Goal: Answer question/provide support: Share knowledge or assist other users

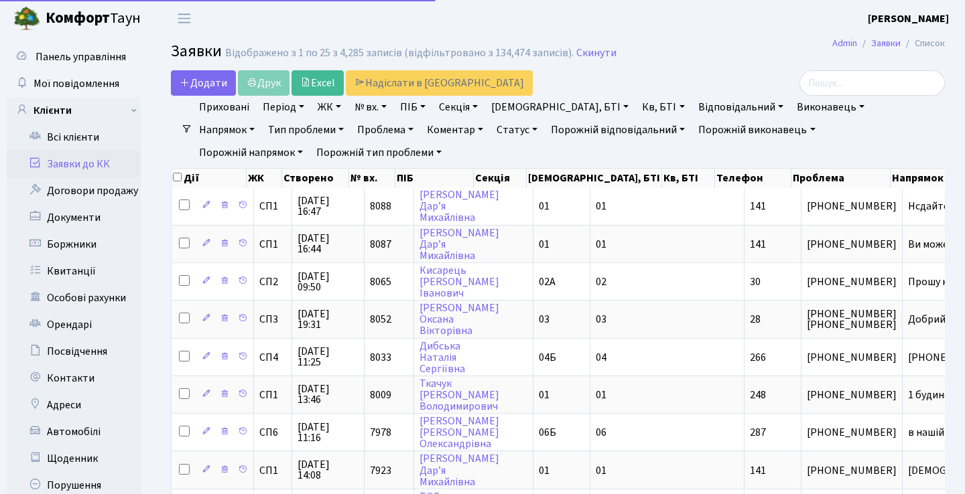
select select "25"
click at [845, 81] on input "search" at bounding box center [871, 82] width 145 height 25
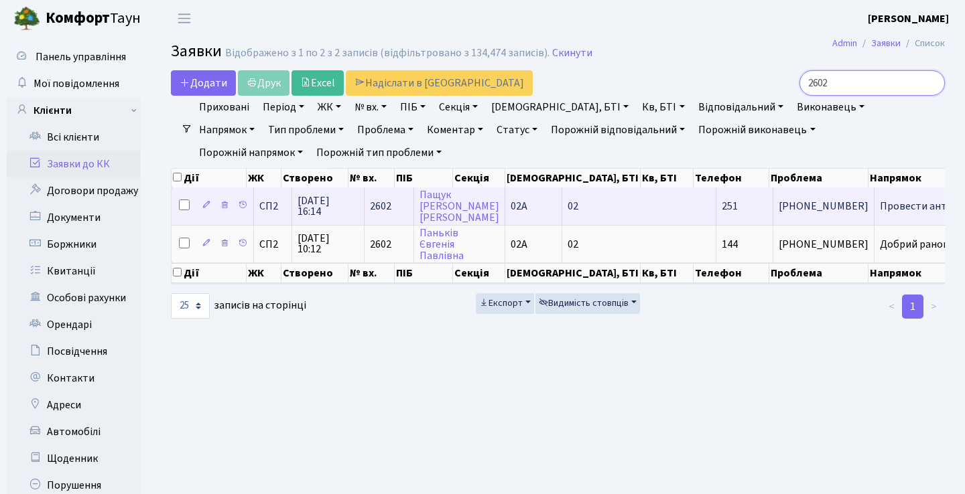
type input "2602"
click at [874, 210] on td "Провести антико[...]" at bounding box center [928, 206] width 109 height 37
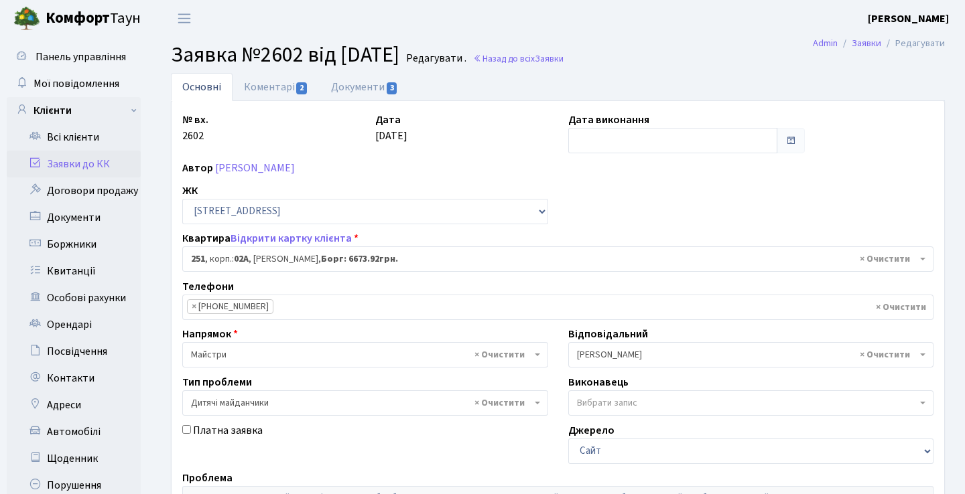
select select "20501"
select select "56"
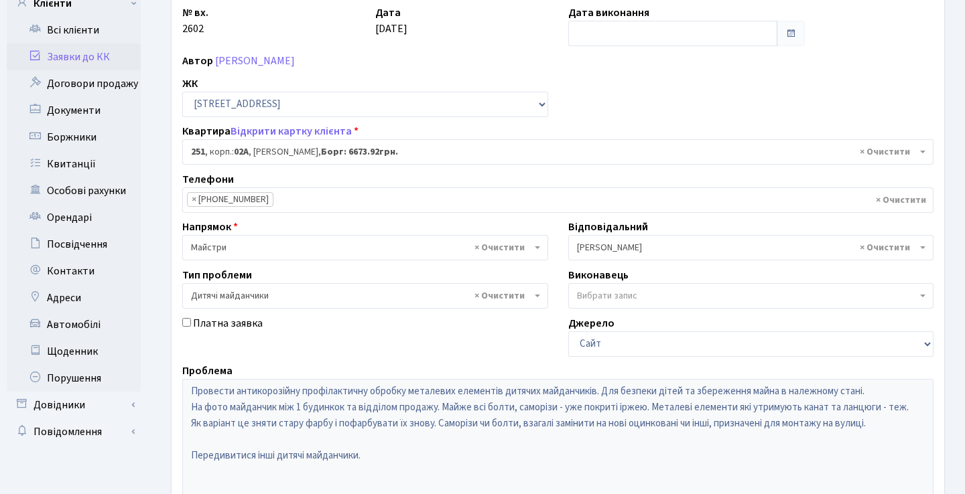
scroll to position [74, 0]
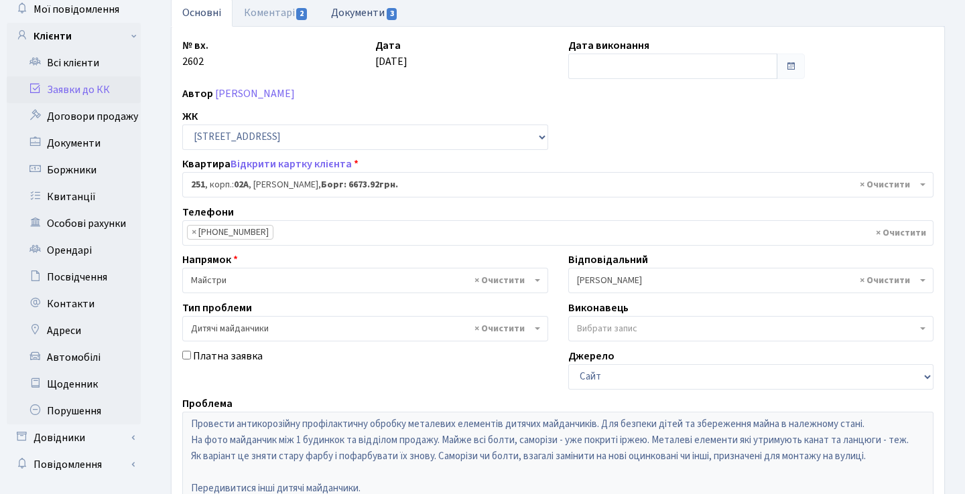
click at [381, 19] on link "Документи 3" at bounding box center [365, 12] width 90 height 27
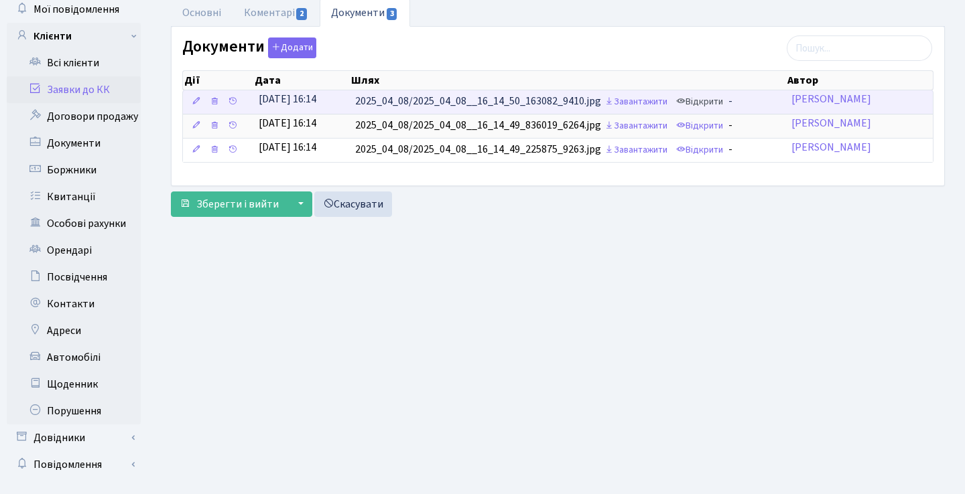
click at [708, 98] on link "Відкрити" at bounding box center [700, 102] width 54 height 21
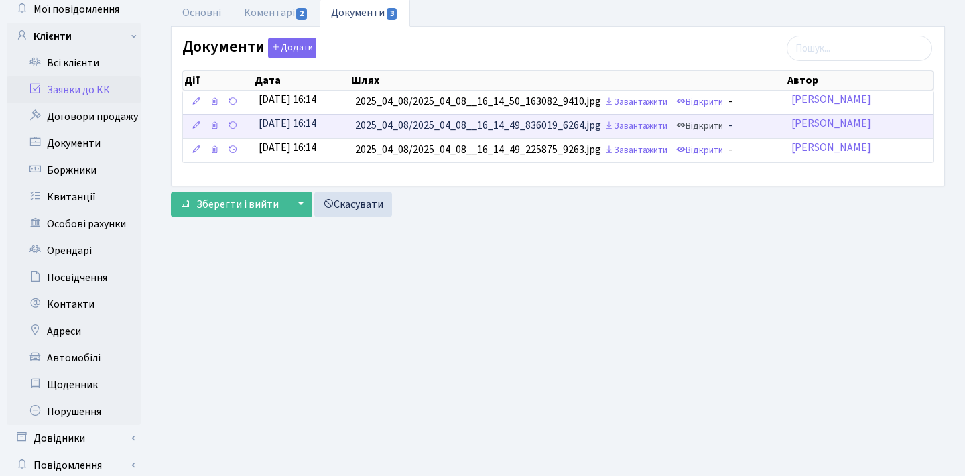
click at [713, 130] on link "Відкрити" at bounding box center [700, 126] width 54 height 21
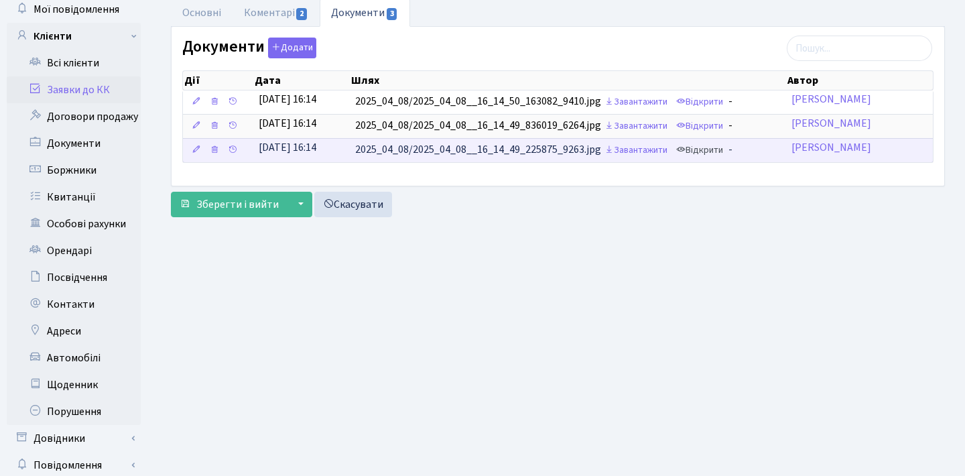
click at [709, 155] on link "Відкрити" at bounding box center [700, 150] width 54 height 21
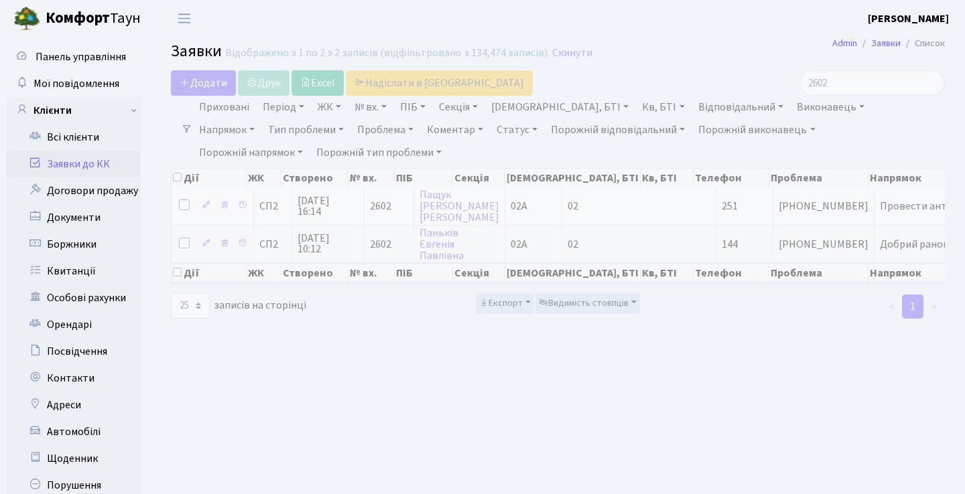
select select "25"
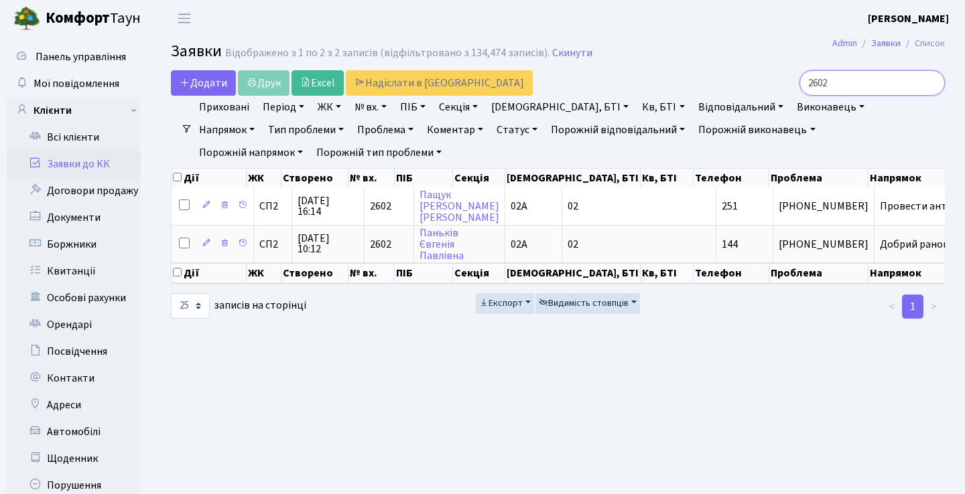
click at [932, 88] on input "2602" at bounding box center [871, 82] width 145 height 25
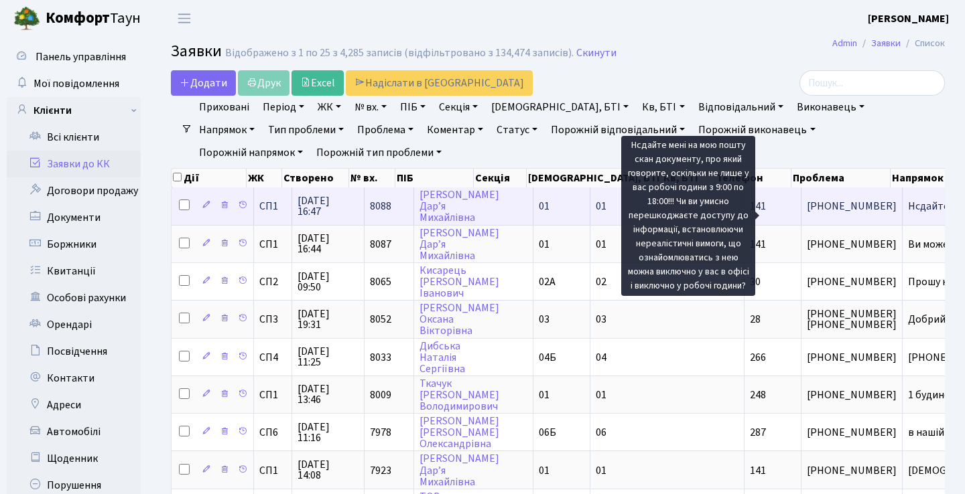
click at [908, 214] on span "Нсдайте мені на[...]" at bounding box center [953, 206] width 90 height 15
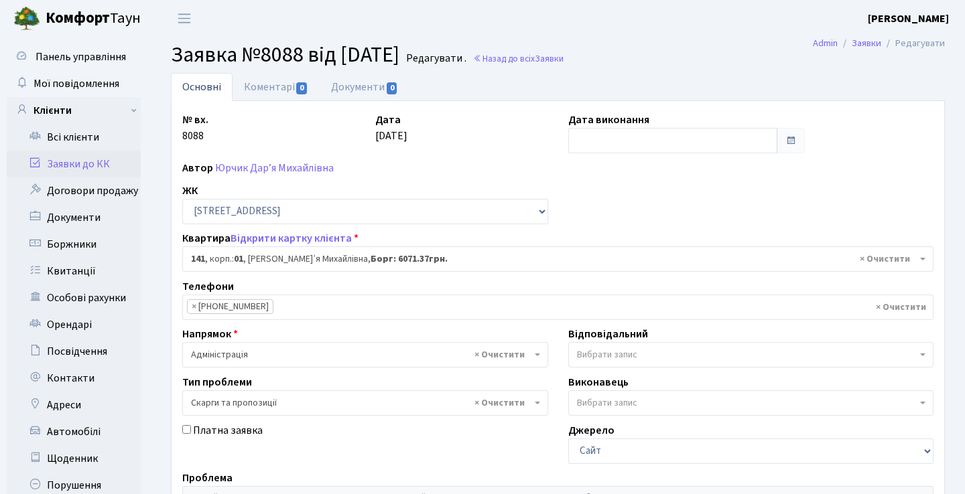
select select "20066"
select select "55"
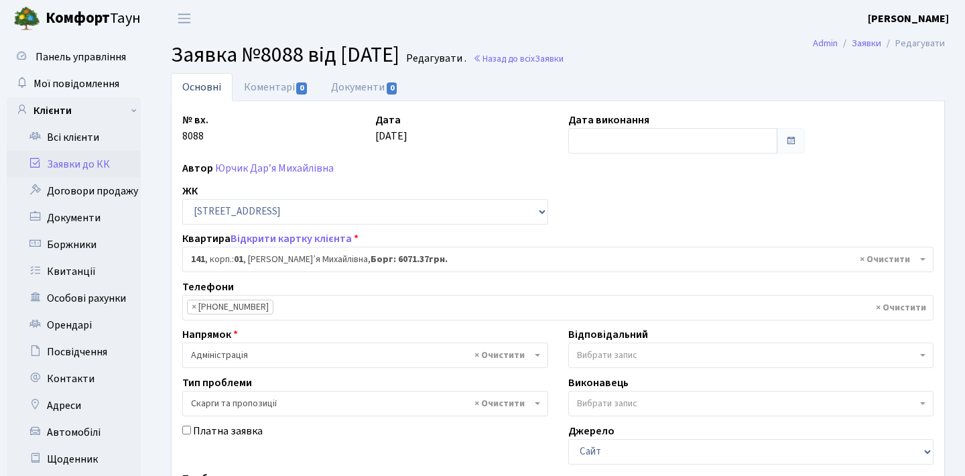
click at [82, 158] on link "Заявки до КК" at bounding box center [74, 164] width 134 height 27
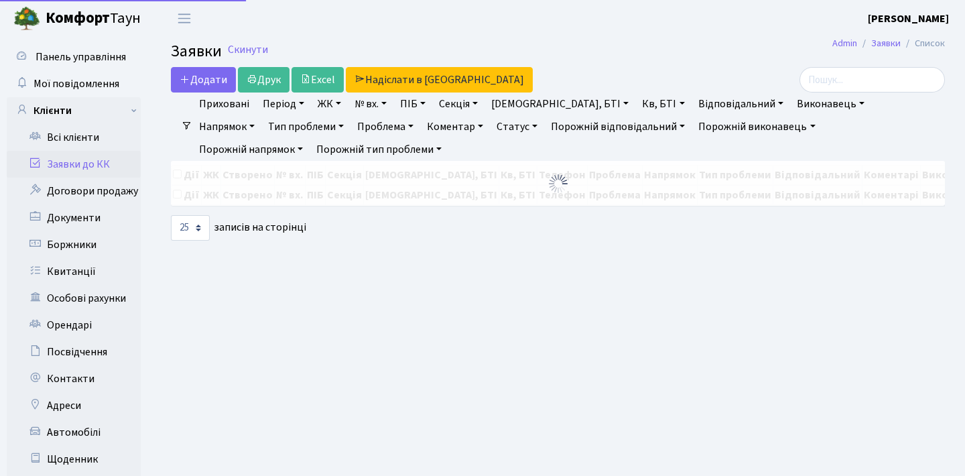
select select "25"
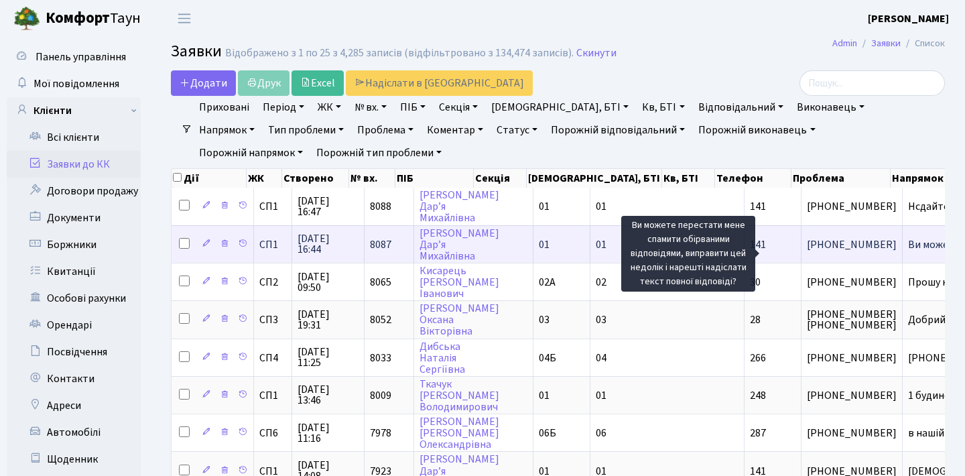
click at [908, 252] on span "Ви можете перес[...]" at bounding box center [955, 244] width 94 height 15
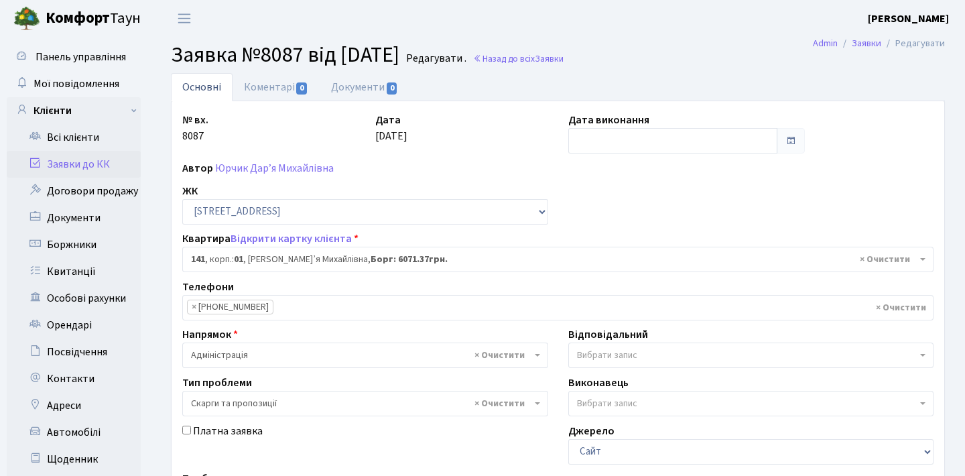
select select "20066"
select select "55"
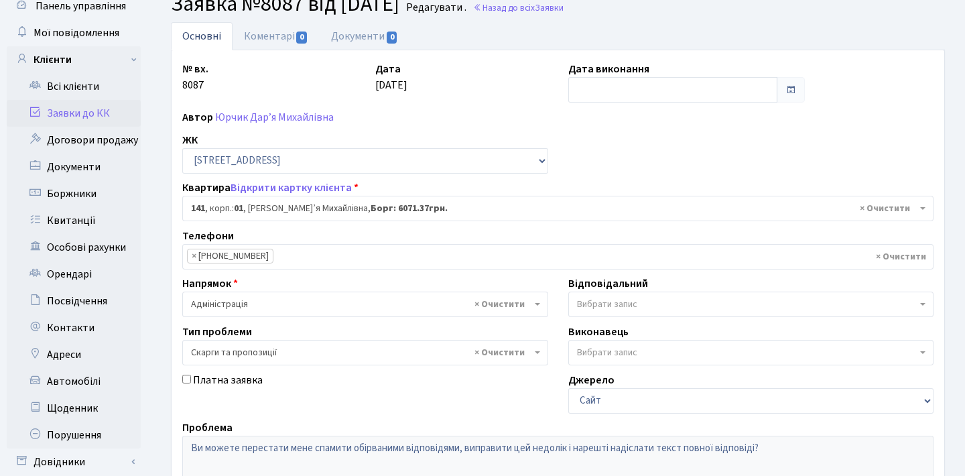
scroll to position [54, 0]
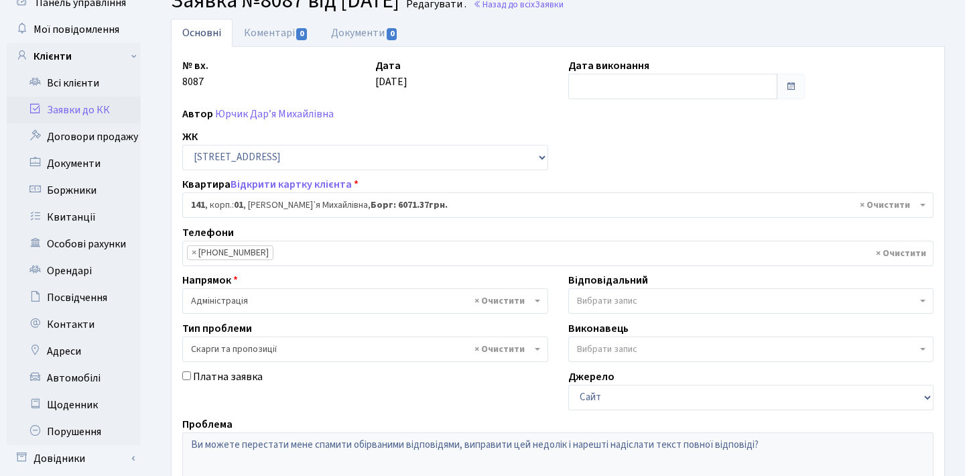
click at [92, 113] on link "Заявки до КК" at bounding box center [74, 109] width 134 height 27
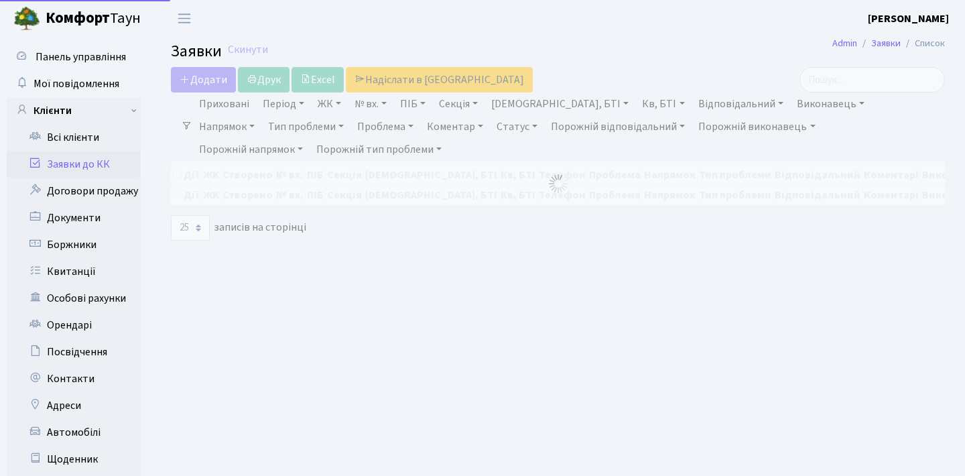
select select "25"
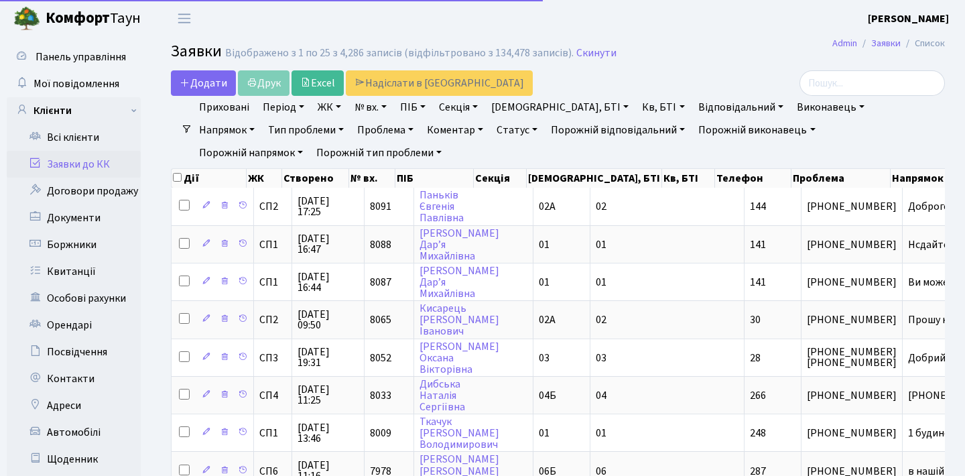
select select "25"
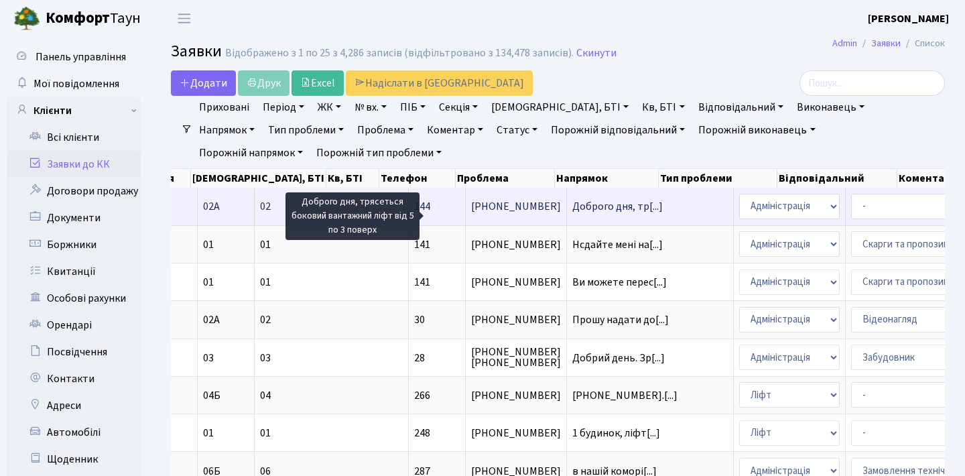
click at [572, 214] on span "Доброго дня, тр[...]" at bounding box center [617, 206] width 90 height 15
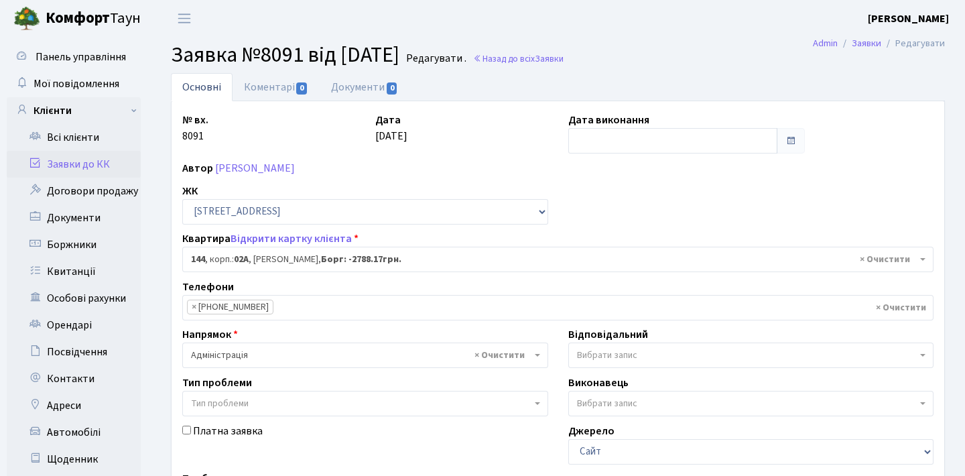
select select "20394"
click at [295, 80] on link "Коментарі 0" at bounding box center [275, 86] width 87 height 27
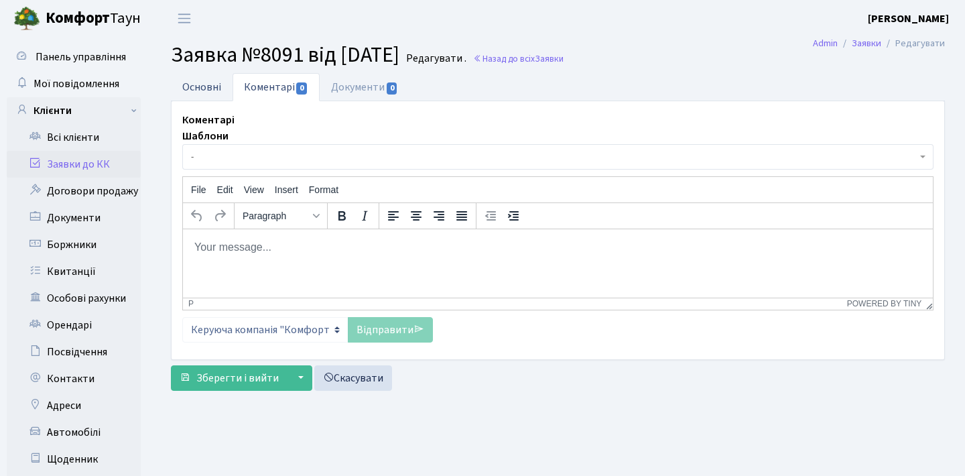
click at [215, 85] on link "Основні" at bounding box center [202, 86] width 62 height 27
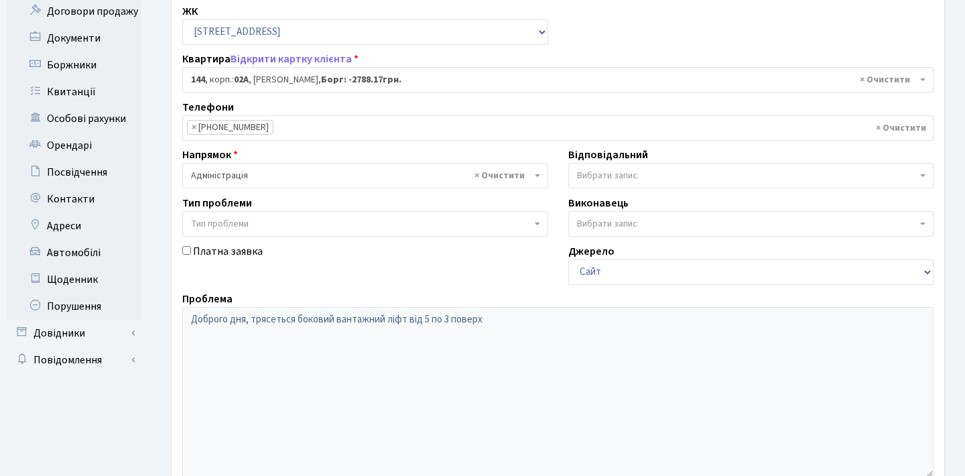
scroll to position [182, 0]
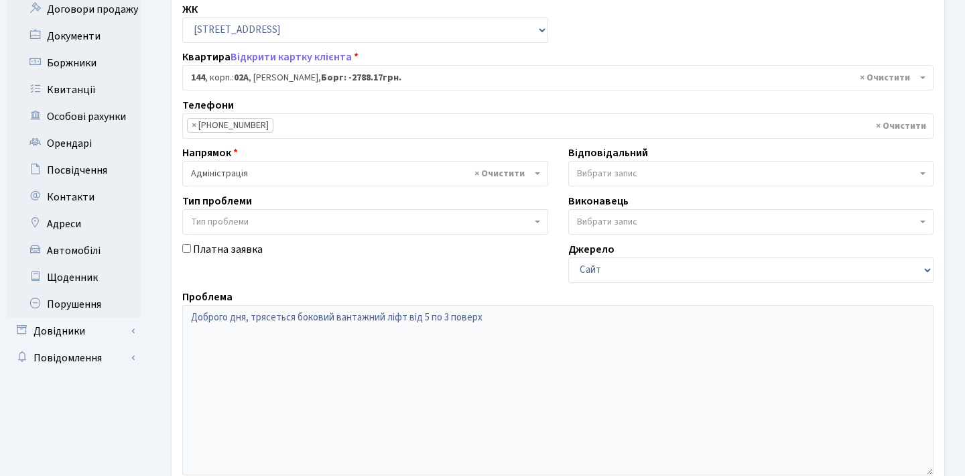
click at [159, 313] on div "Основні Коментарі 0 Документи 0 № вх. 8091 Дата 16.09.2025 Дата виконання Автор…" at bounding box center [558, 237] width 814 height 692
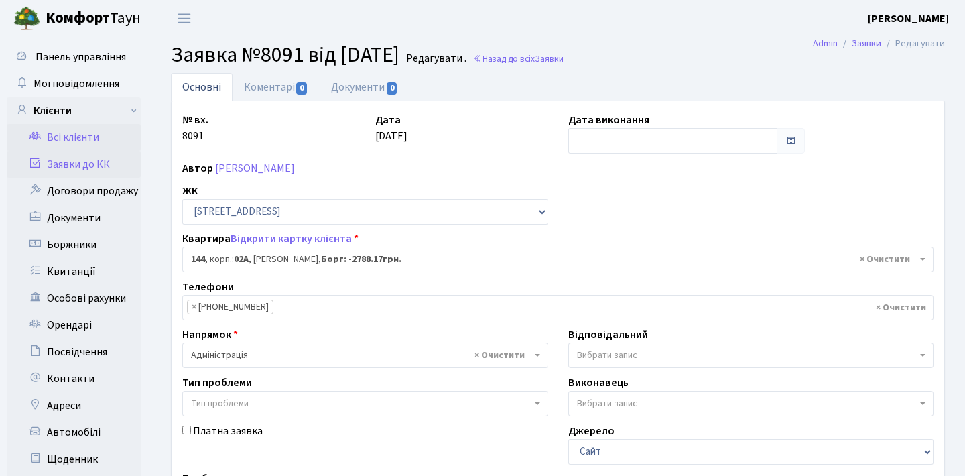
scroll to position [0, 0]
click at [119, 167] on link "Заявки до КК" at bounding box center [74, 164] width 134 height 27
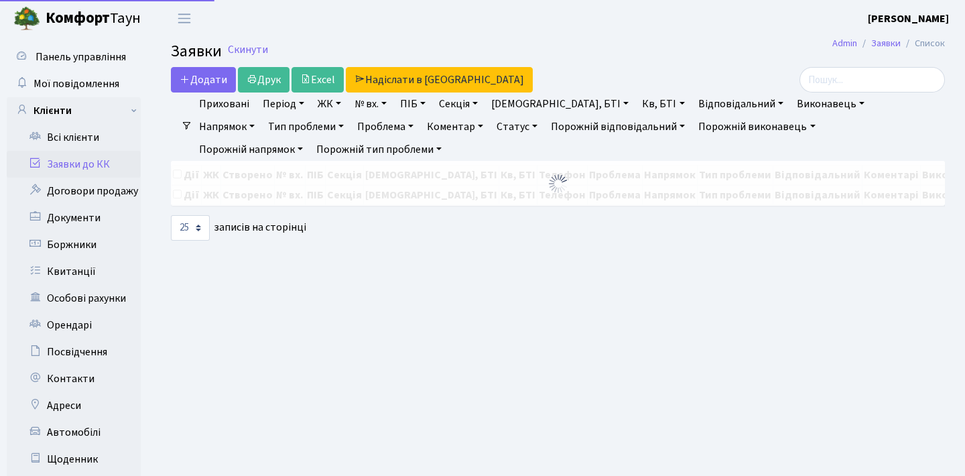
select select "25"
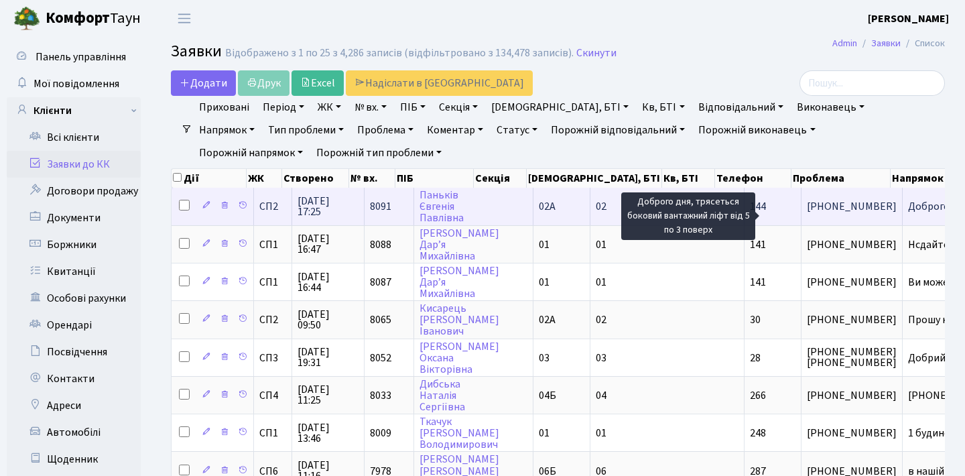
click at [908, 214] on span "Доброго дня, тр[...]" at bounding box center [953, 206] width 90 height 15
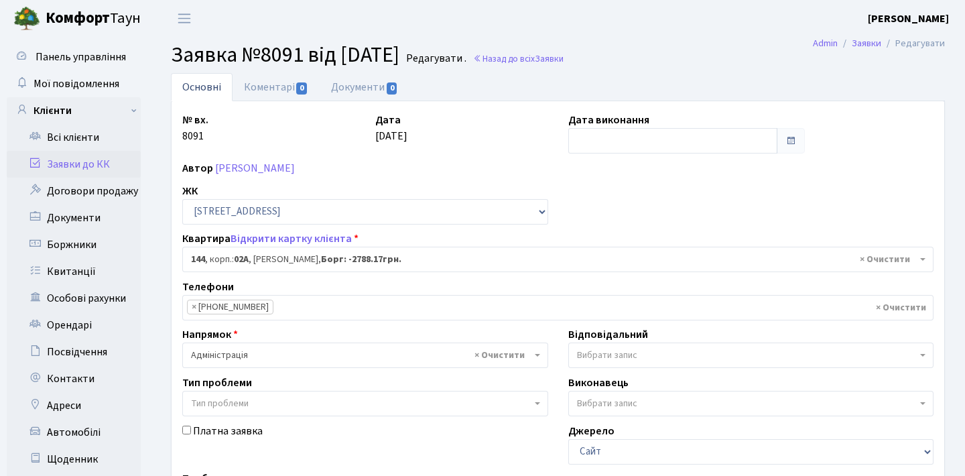
select select "20394"
click at [286, 172] on link "[PERSON_NAME]" at bounding box center [255, 168] width 80 height 15
click at [267, 84] on link "Коментарі 0" at bounding box center [275, 86] width 87 height 27
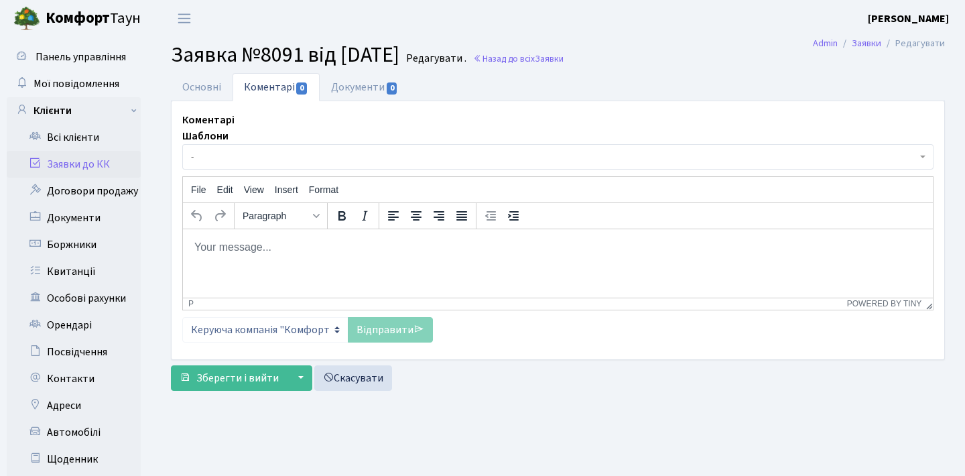
click at [322, 265] on html at bounding box center [558, 246] width 750 height 36
paste body "Rich Text Area. Press ALT-0 for help."
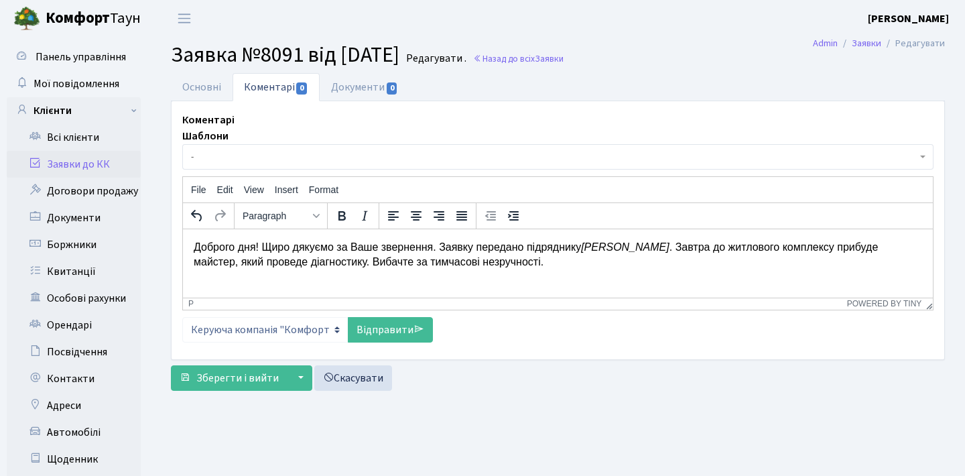
click at [265, 248] on p "Доброго дня! Щиро дякуємо за Ваше звернення. Заявку передано підряднику Otis . …" at bounding box center [558, 254] width 728 height 30
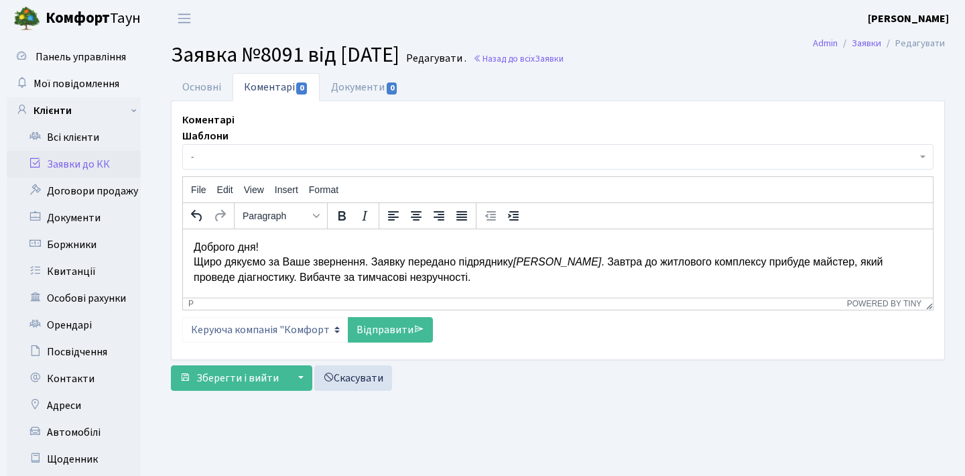
click at [375, 261] on p "Доброго дня! Щиро дякуємо за Ваше звернення. Заявку передано підряднику Otis . …" at bounding box center [558, 261] width 728 height 45
click at [456, 278] on p "Доброго дня! Щиро дякуємо за Ваше звернення. Заявку передано підряднику Otis . …" at bounding box center [558, 261] width 728 height 45
click at [260, 277] on p "Доброго дня! Щиро дякуємо за Ваше звернення. Заявку передано підряднику Otis . …" at bounding box center [558, 261] width 728 height 45
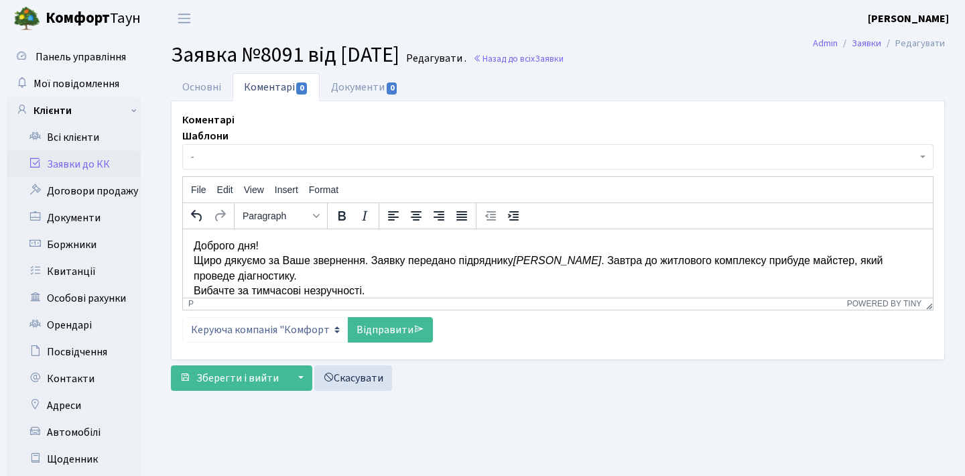
click at [378, 258] on p "Доброго дня! Щиро дякуємо за Ваше звернення. Заявку передано підряднику Otis . …" at bounding box center [558, 268] width 728 height 60
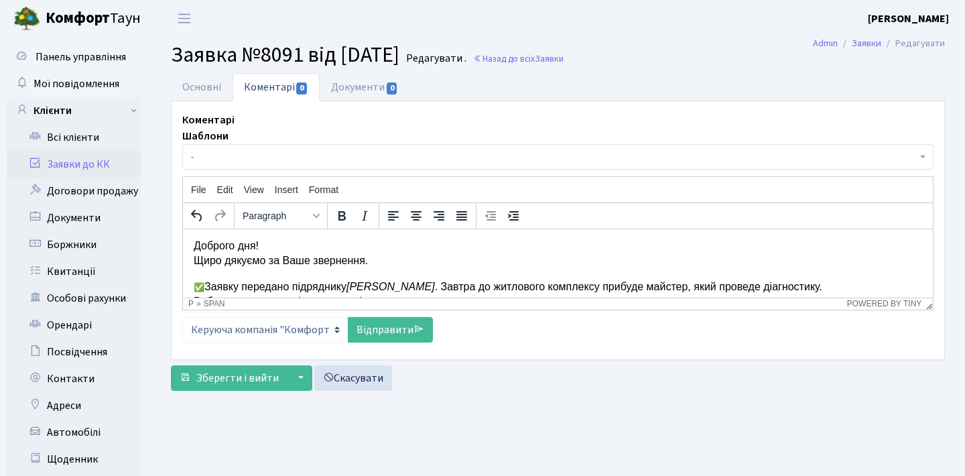
click at [194, 286] on span "✅" at bounding box center [199, 286] width 11 height 10
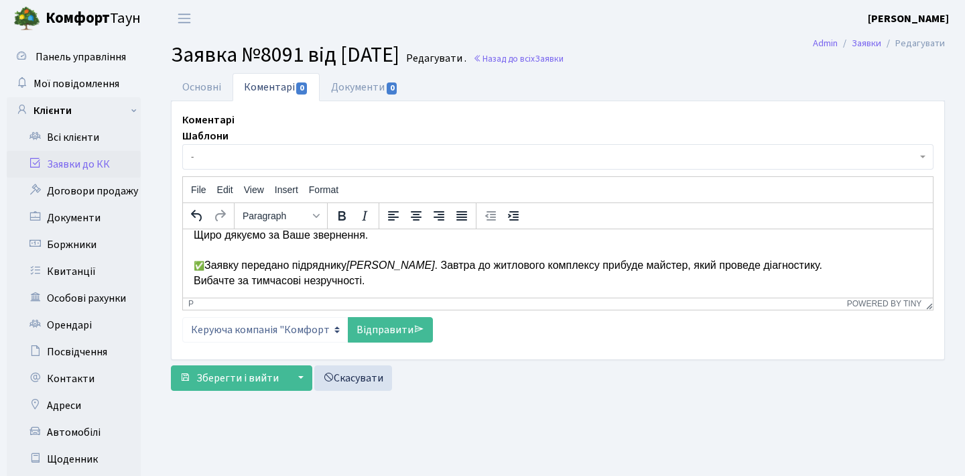
scroll to position [26, 0]
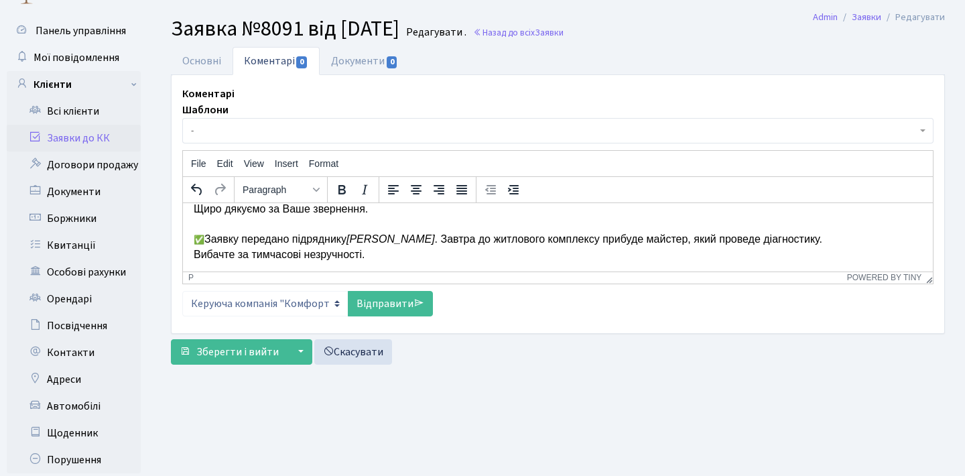
click at [194, 251] on p "Доброго дня! Щиро дякуємо за Ваше звернення. ✅ Заявку передано підряднику Otis …" at bounding box center [558, 223] width 728 height 75
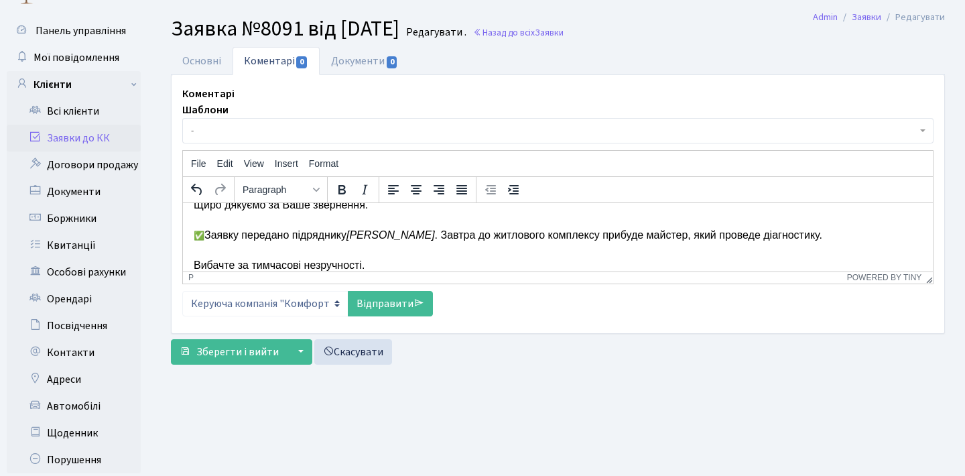
click at [379, 262] on p "Доброго дня! Щиро дякуємо за Ваше звернення. ✅ Заявку передано підряднику Otis …" at bounding box center [558, 227] width 728 height 90
click at [409, 301] on link "Відправити" at bounding box center [390, 303] width 85 height 25
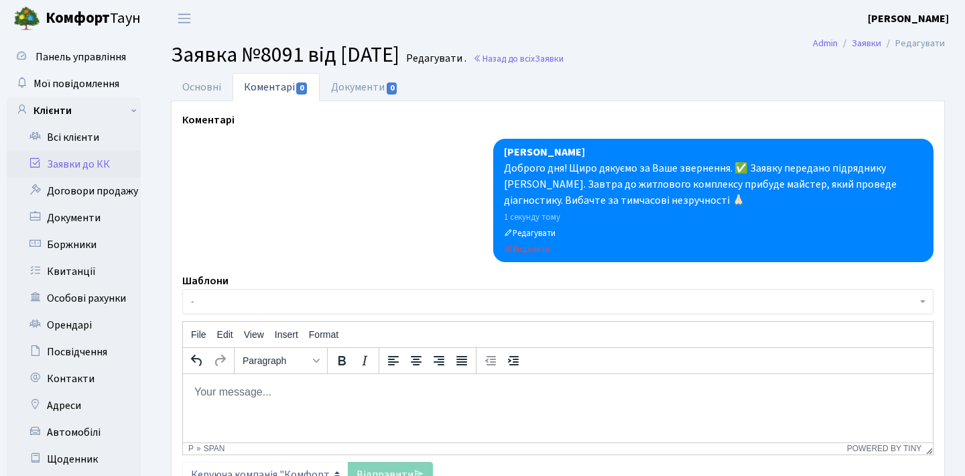
scroll to position [0, 0]
click at [192, 92] on link "Основні" at bounding box center [202, 86] width 62 height 27
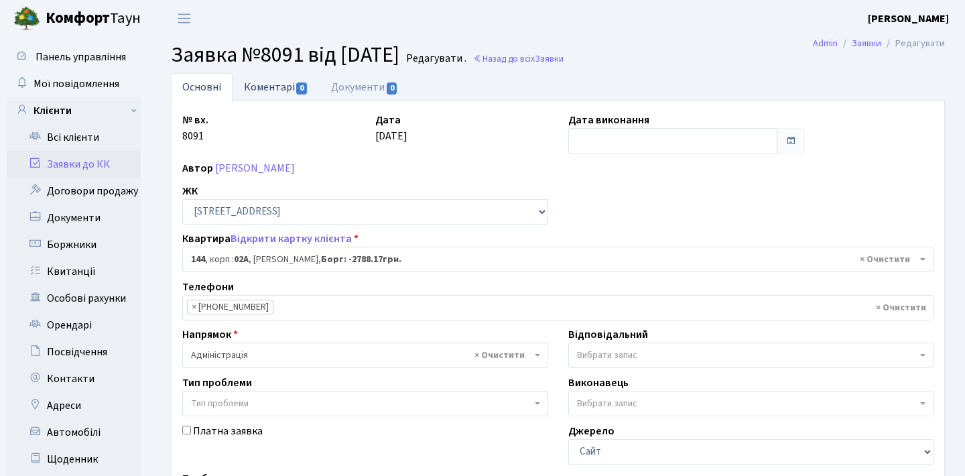
click at [257, 95] on link "Коментарі 0" at bounding box center [275, 86] width 87 height 27
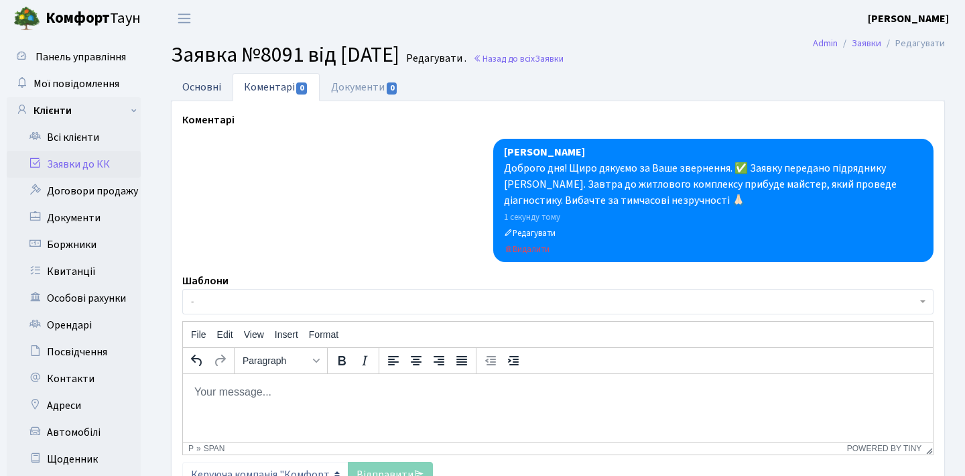
click at [227, 80] on link "Основні" at bounding box center [202, 86] width 62 height 27
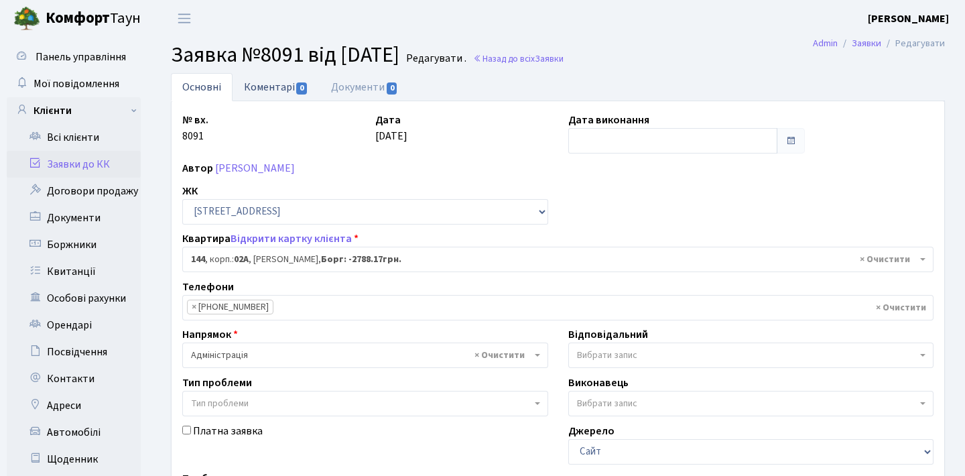
click at [282, 86] on link "Коментарі 0" at bounding box center [275, 86] width 87 height 27
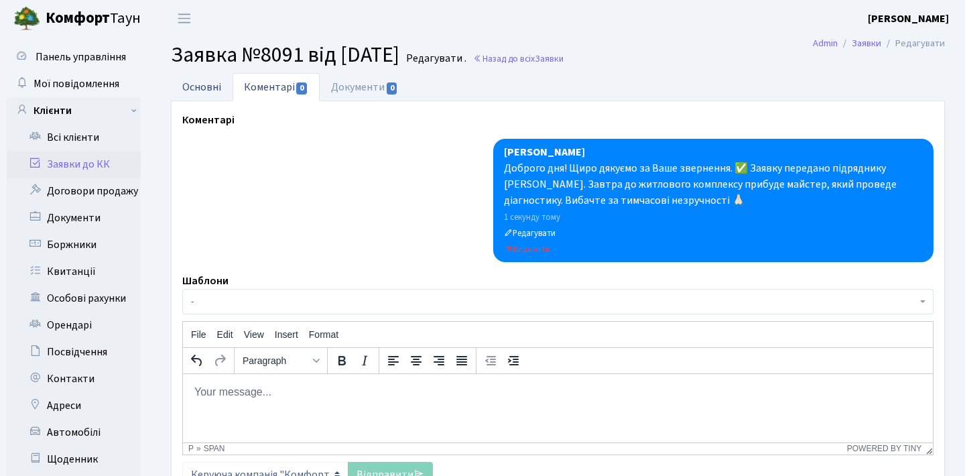
click at [219, 77] on link "Основні" at bounding box center [202, 86] width 62 height 27
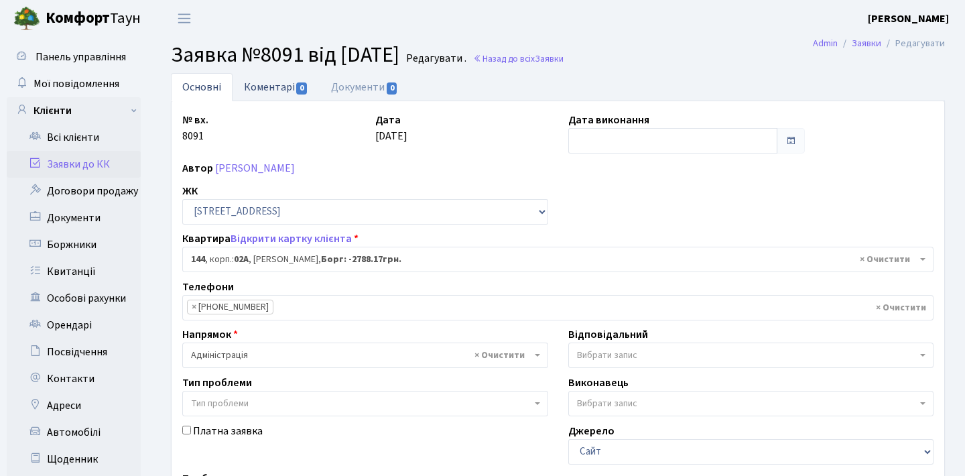
click at [245, 88] on link "Коментарі 0" at bounding box center [275, 86] width 87 height 27
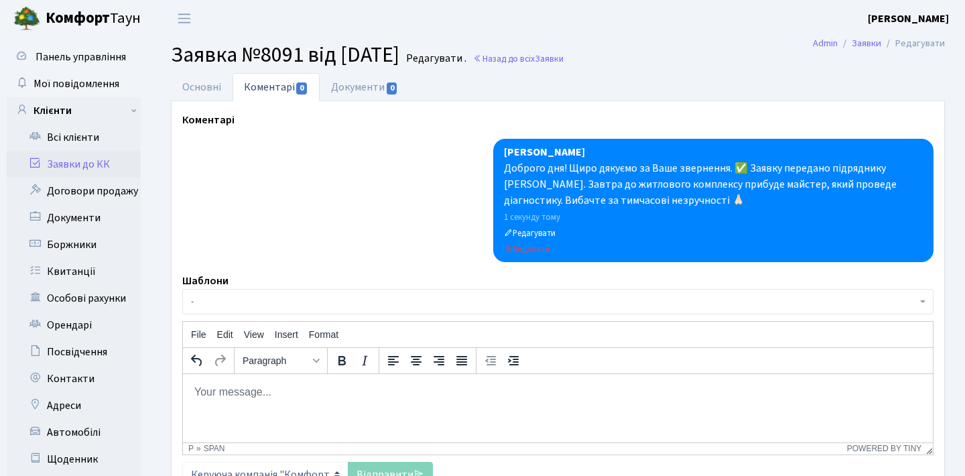
click at [76, 164] on link "Заявки до КК" at bounding box center [74, 164] width 134 height 27
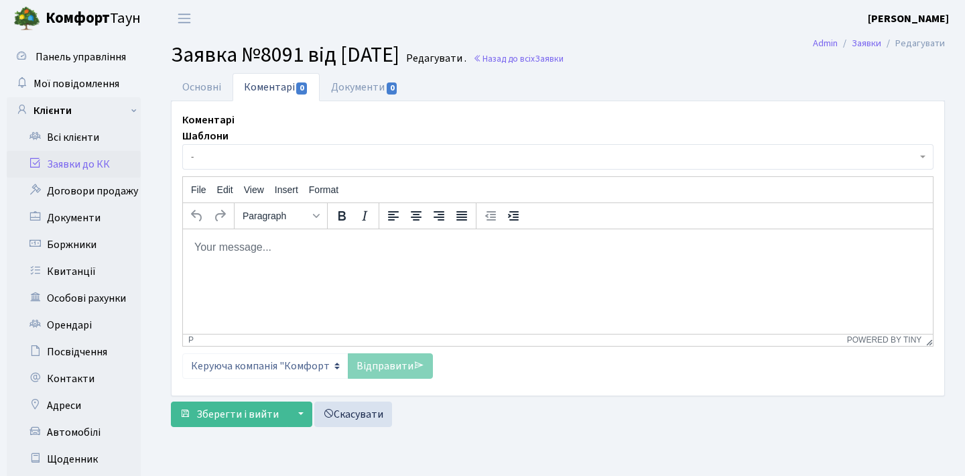
click at [112, 160] on link "Заявки до КК" at bounding box center [74, 164] width 134 height 27
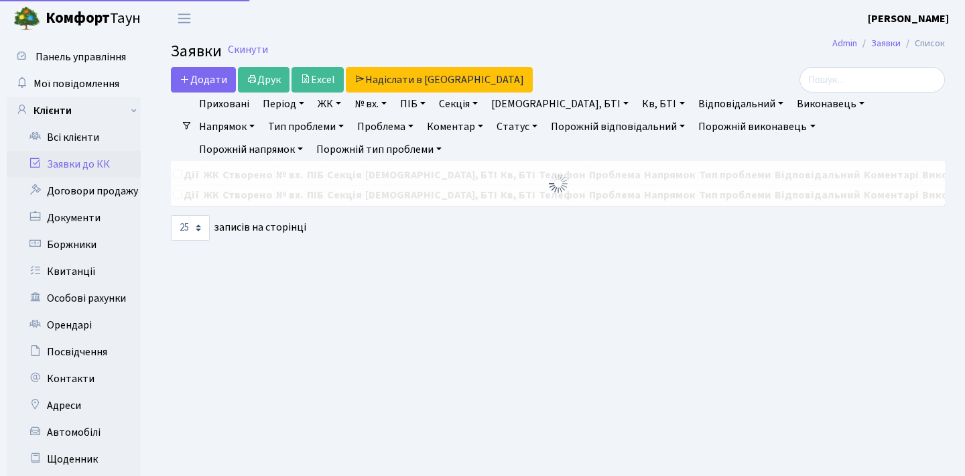
select select "25"
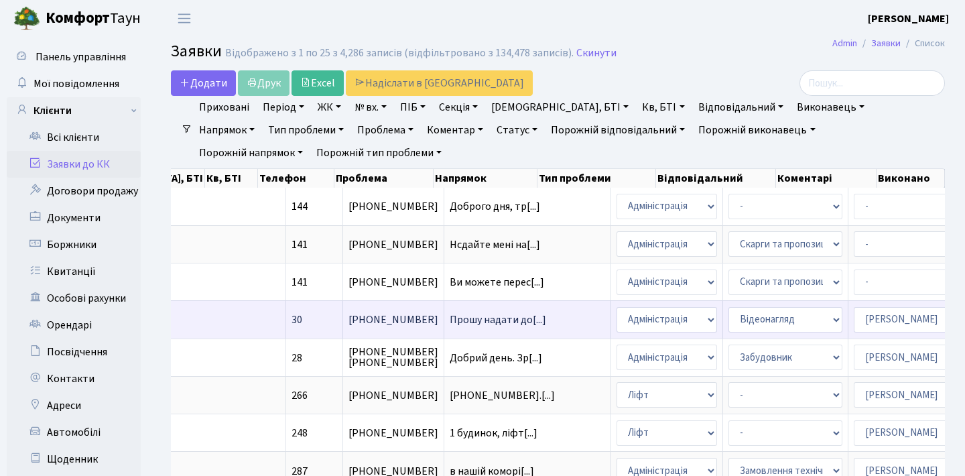
scroll to position [0, 457]
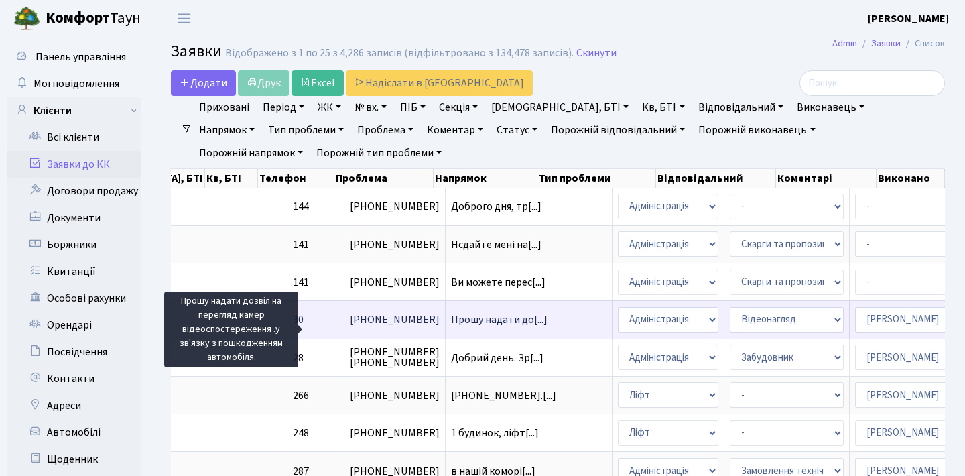
click at [451, 327] on span "Прошу надати до[...]" at bounding box center [499, 319] width 96 height 15
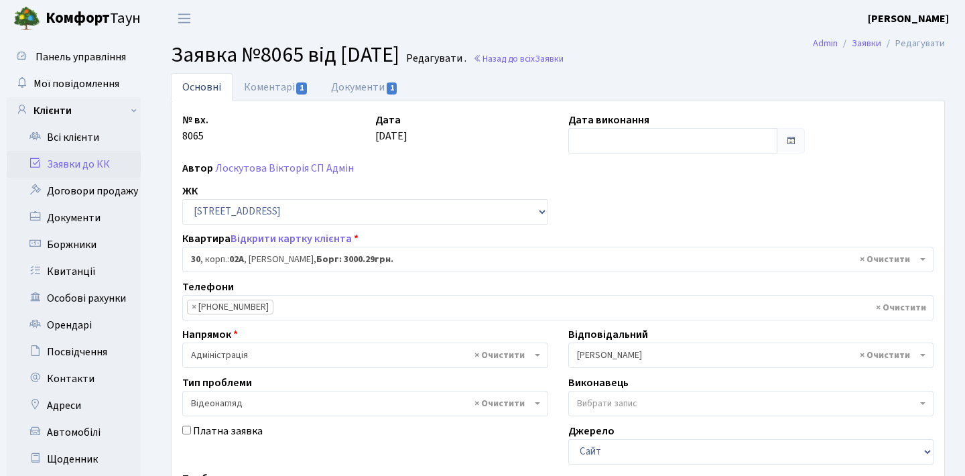
select select "20280"
select select "45"
click at [299, 86] on span "1" at bounding box center [301, 88] width 11 height 12
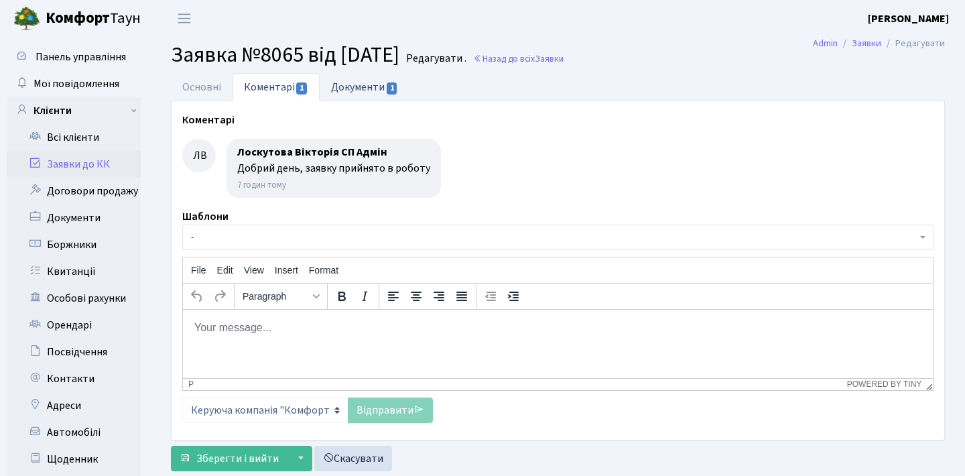
click at [354, 84] on link "Документи 1" at bounding box center [365, 86] width 90 height 27
select select "25"
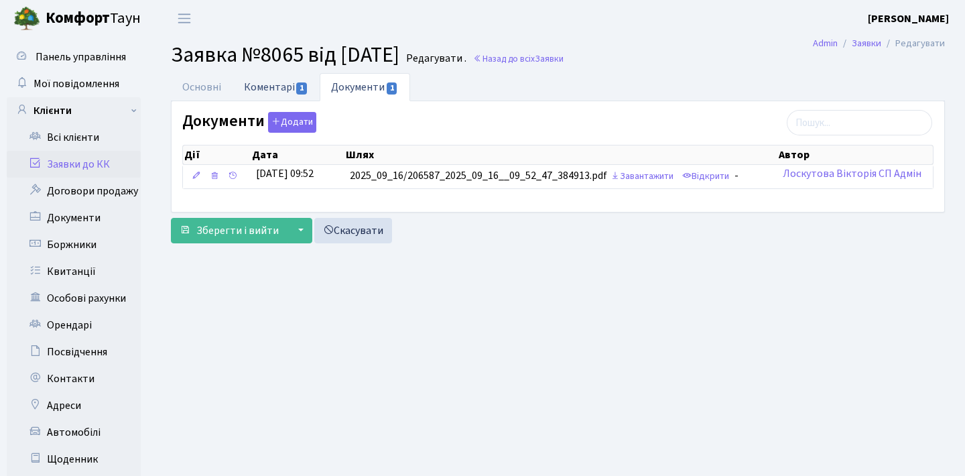
click at [233, 76] on link "Коментарі 1" at bounding box center [275, 86] width 87 height 27
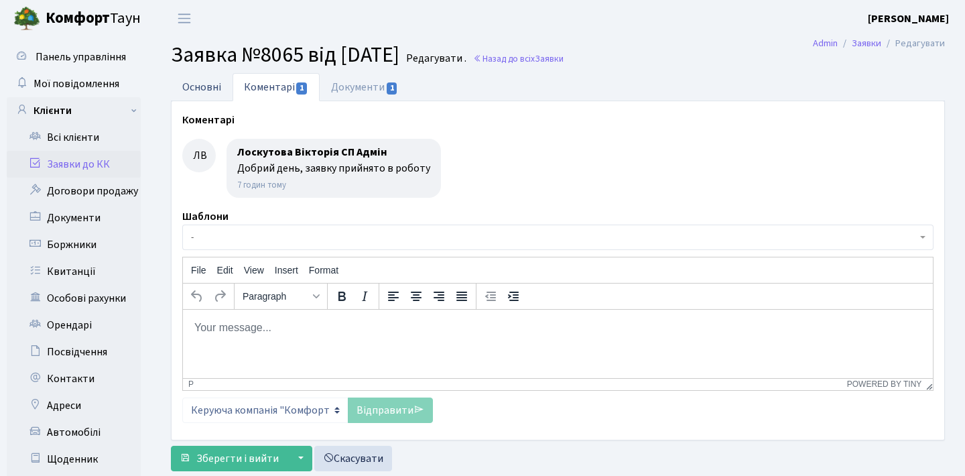
click at [228, 84] on link "Основні" at bounding box center [202, 86] width 62 height 27
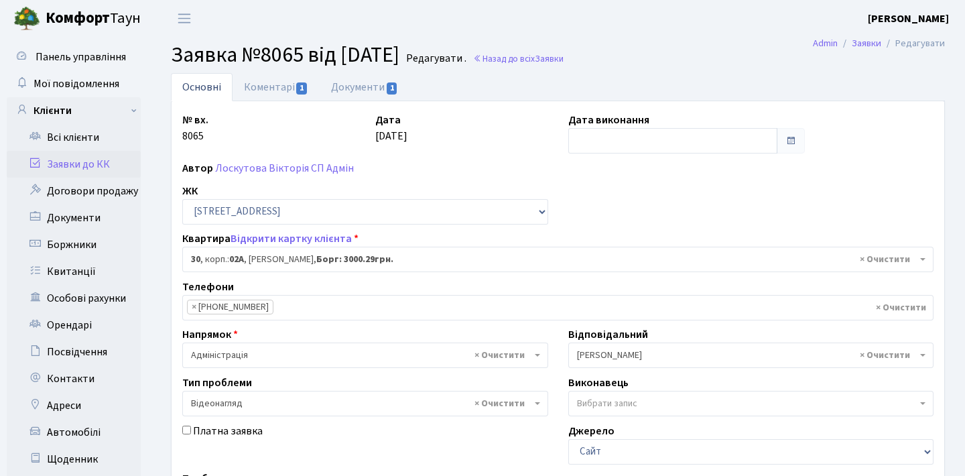
click at [107, 163] on link "Заявки до КК" at bounding box center [74, 164] width 134 height 27
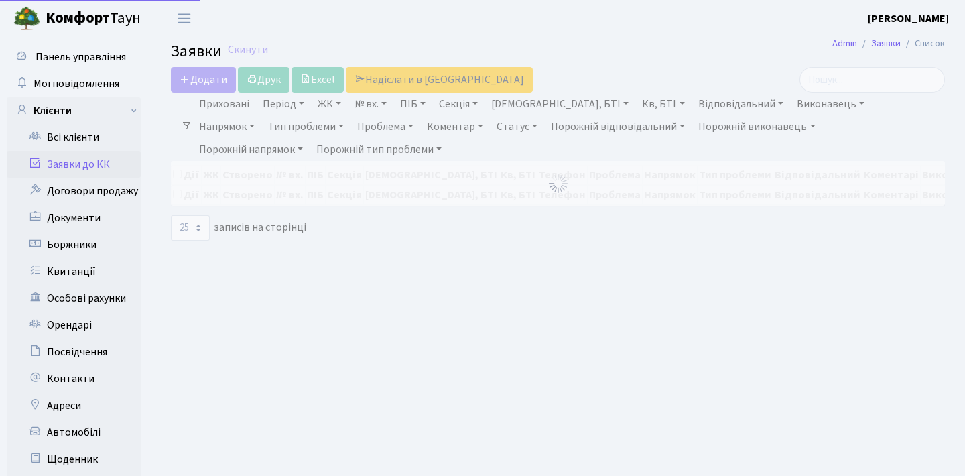
select select "25"
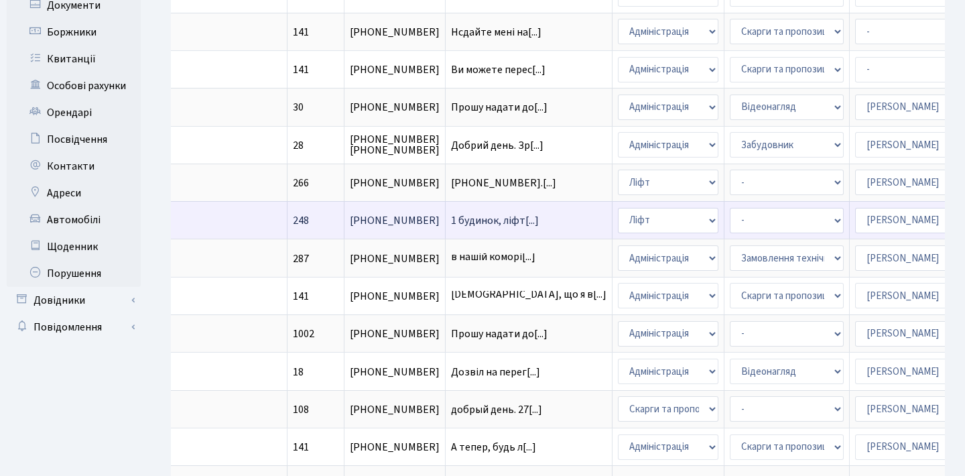
scroll to position [230, 0]
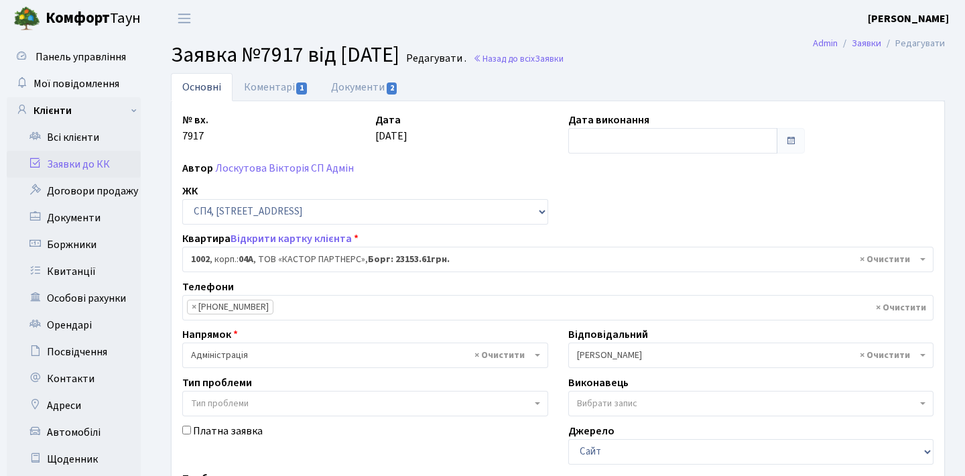
select select "22109"
click at [289, 88] on link "Коментарі 1" at bounding box center [275, 86] width 87 height 27
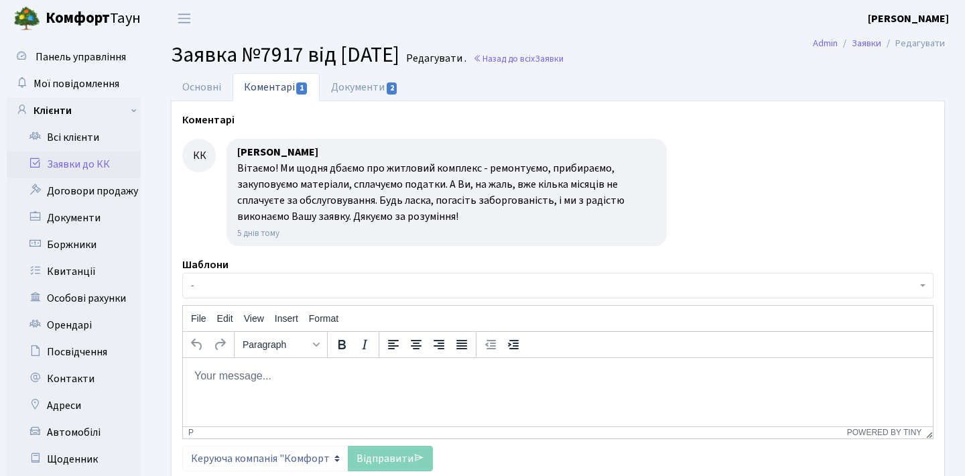
click at [109, 154] on link "Заявки до КК" at bounding box center [74, 164] width 134 height 27
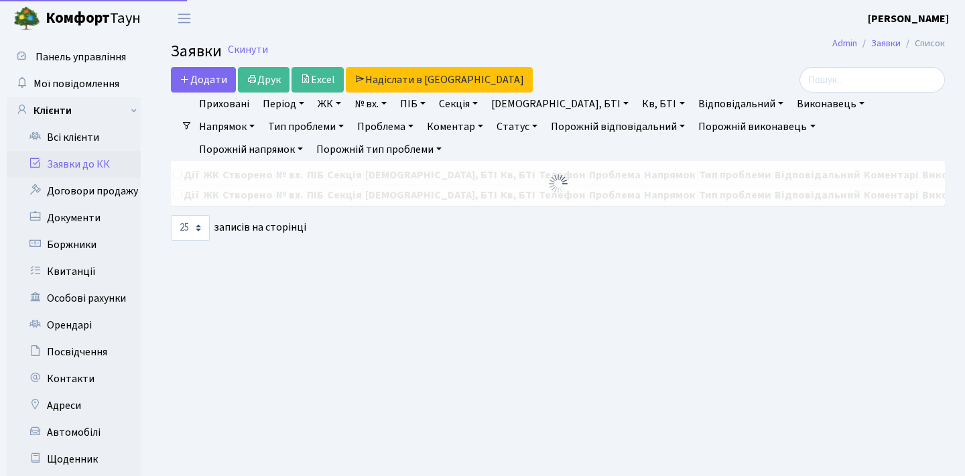
select select "25"
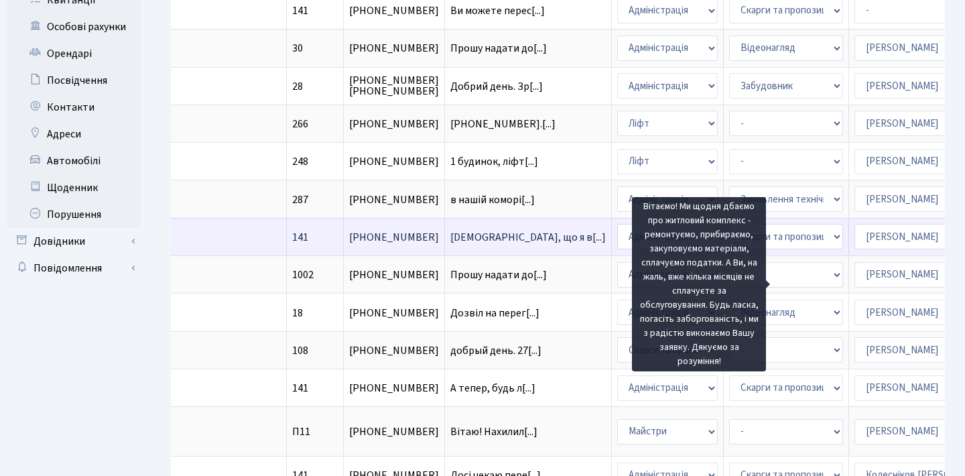
scroll to position [0, 457]
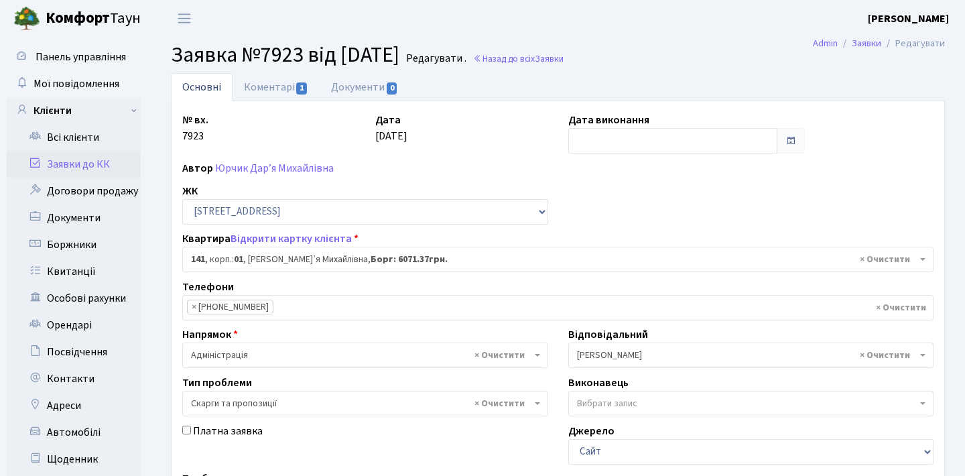
select select "20066"
select select "55"
click at [300, 84] on span "1" at bounding box center [301, 88] width 11 height 12
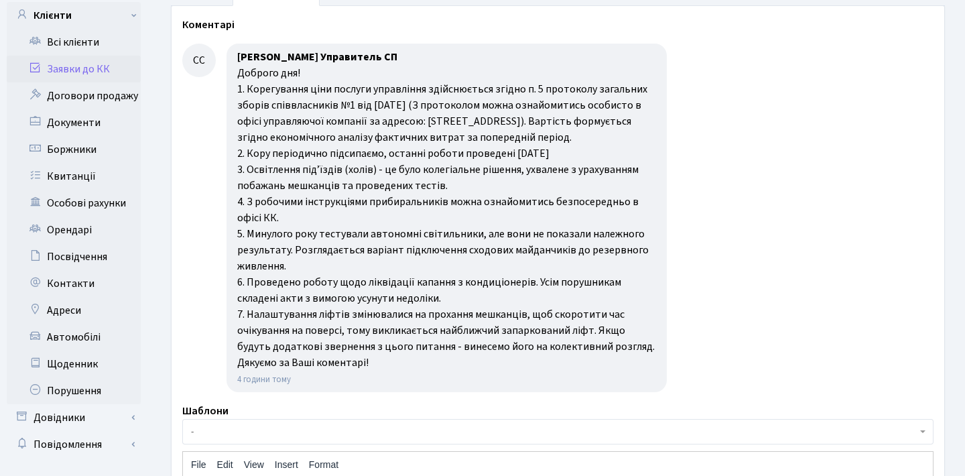
scroll to position [142, 0]
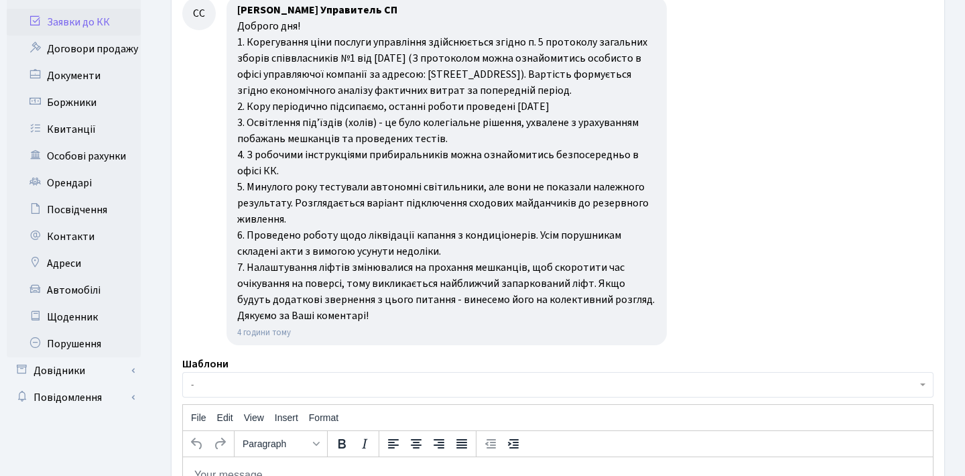
drag, startPoint x: 377, startPoint y: 312, endPoint x: 249, endPoint y: 266, distance: 135.8
click at [249, 266] on div "Доброго дня! 1. Корегування ціни послуги управління здійснюється згідно п. 5 пр…" at bounding box center [446, 171] width 419 height 306
copy div "Налаштування ліфтів змінювалися на прохання мешканців, щоб скоротити час очікув…"
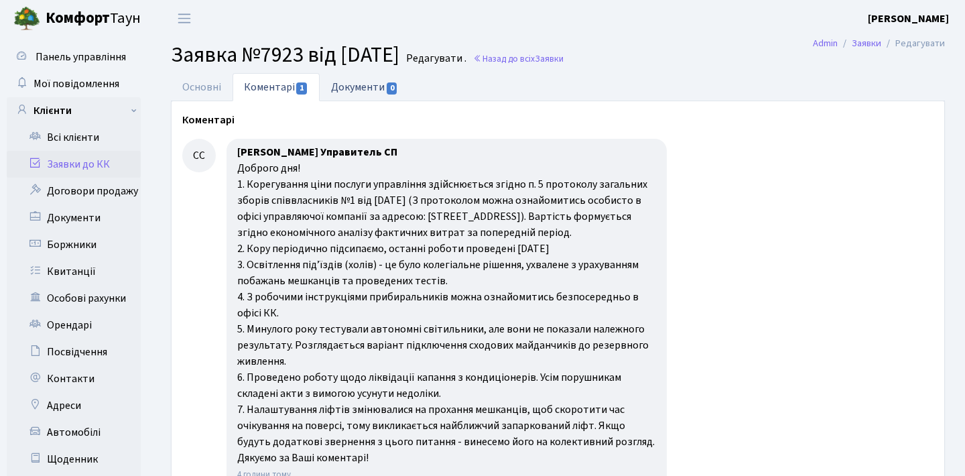
scroll to position [0, 0]
click at [216, 88] on link "Основні" at bounding box center [202, 86] width 62 height 27
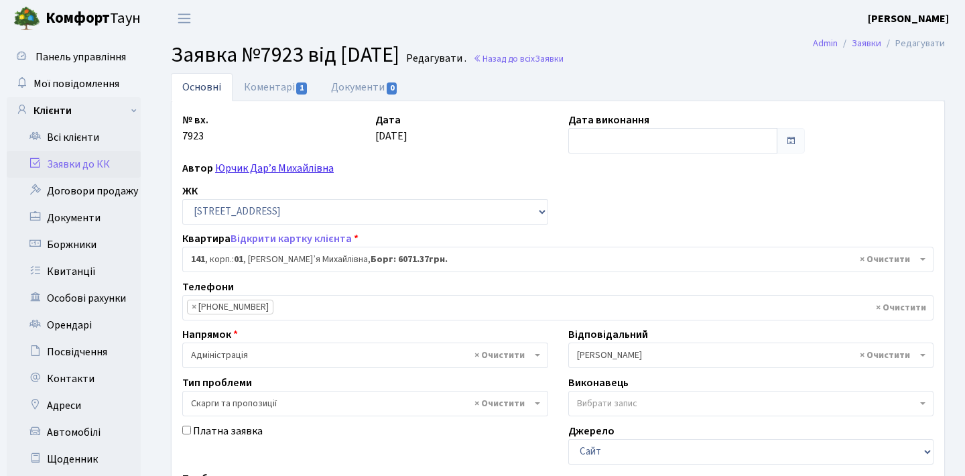
click at [288, 167] on link "Юрчик Дар’я Михайлівна" at bounding box center [274, 168] width 119 height 15
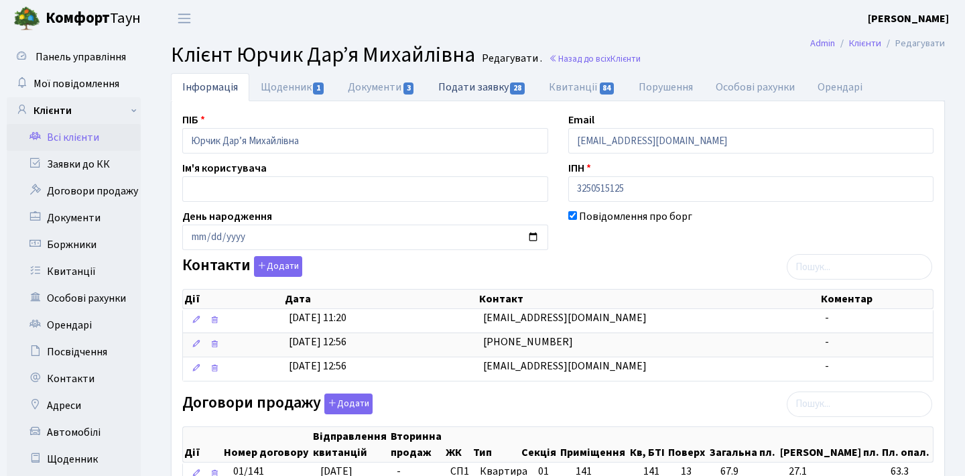
click at [460, 83] on link "Подати заявку 28" at bounding box center [482, 86] width 111 height 27
select select "25"
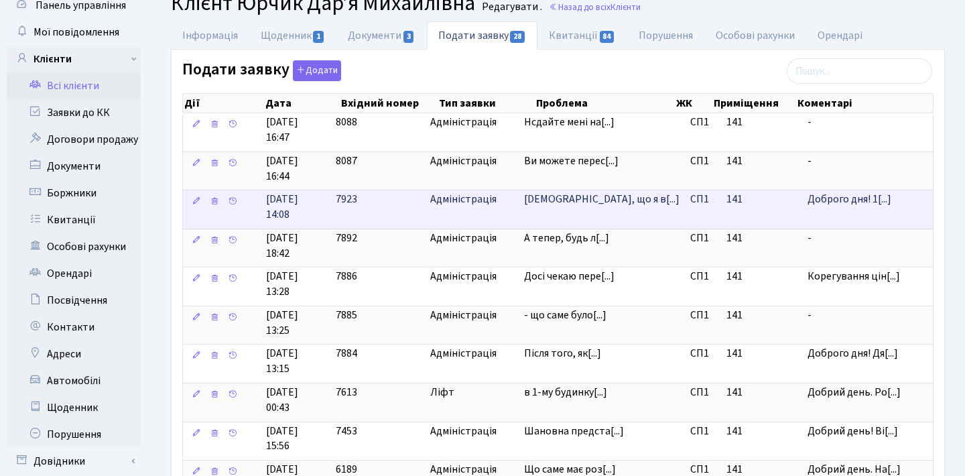
scroll to position [68, 0]
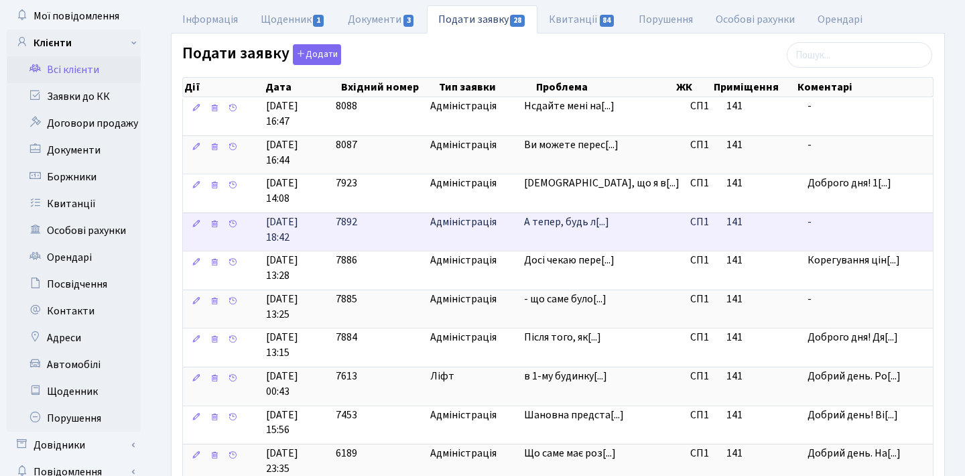
click at [604, 221] on span "А тепер, будь л[...]" at bounding box center [566, 221] width 85 height 15
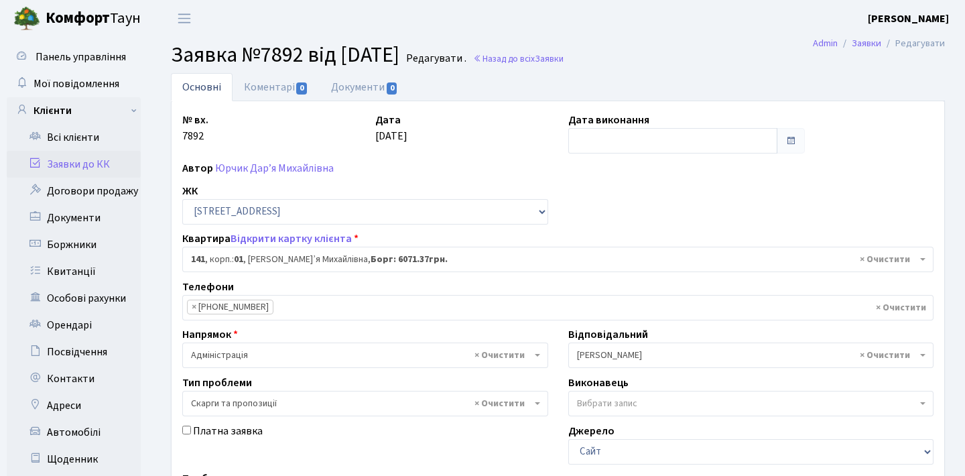
select select "20066"
select select "55"
click at [291, 86] on link "Коментарі 0" at bounding box center [275, 86] width 87 height 27
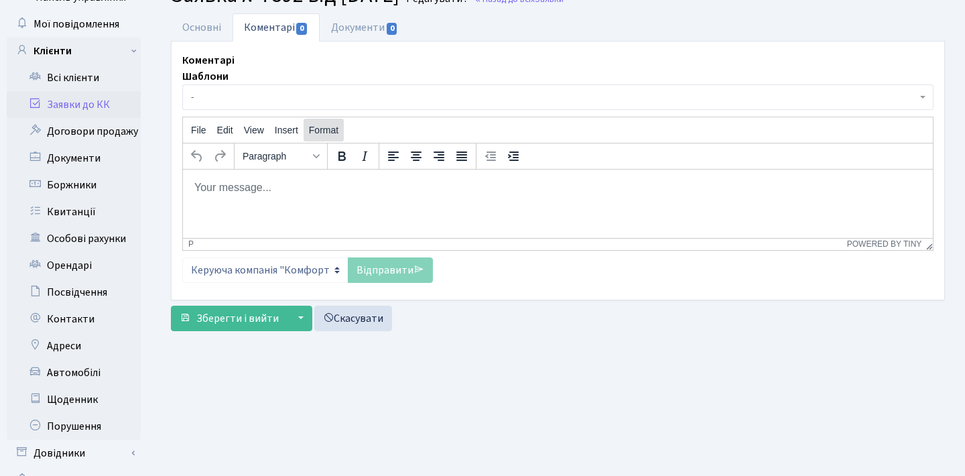
scroll to position [69, 0]
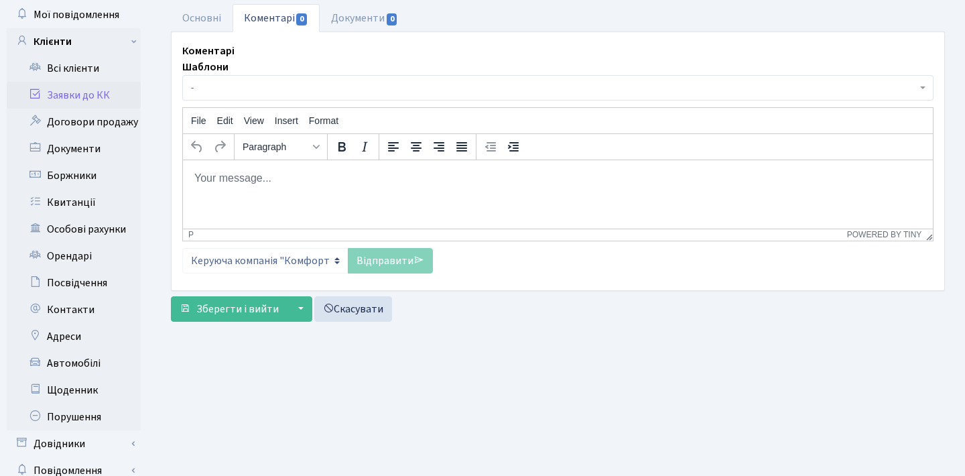
click at [322, 188] on html at bounding box center [558, 177] width 750 height 36
paste body "Rich Text Area. Press ALT-0 for help."
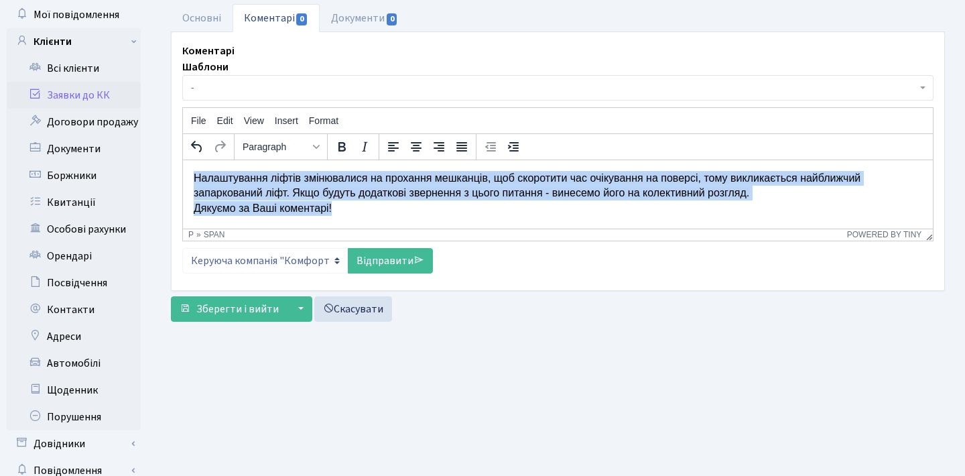
drag, startPoint x: 358, startPoint y: 209, endPoint x: 165, endPoint y: 161, distance: 198.7
click at [183, 161] on html "Налаштування ліфтів змінювалися на прохання мешканців, щоб скоротити час очікув…" at bounding box center [558, 192] width 750 height 66
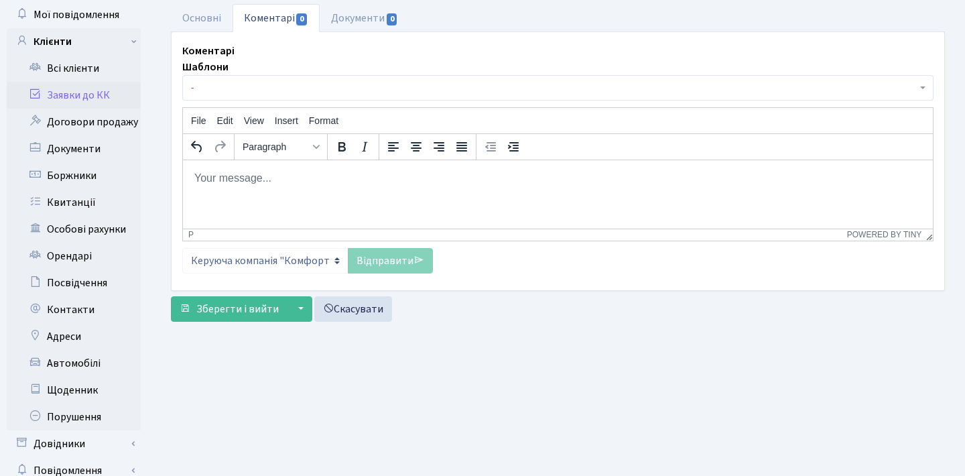
click at [462, 170] on p "Rich Text Area. Press ALT-0 for help." at bounding box center [558, 177] width 728 height 15
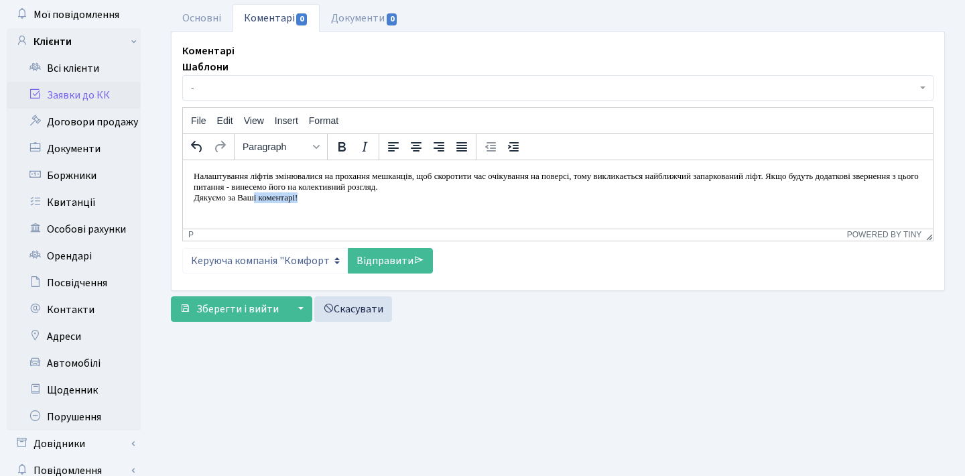
drag, startPoint x: 321, startPoint y: 196, endPoint x: 259, endPoint y: 193, distance: 61.7
click at [259, 193] on p "Дякуємо за Ваші коментарі!" at bounding box center [558, 197] width 728 height 11
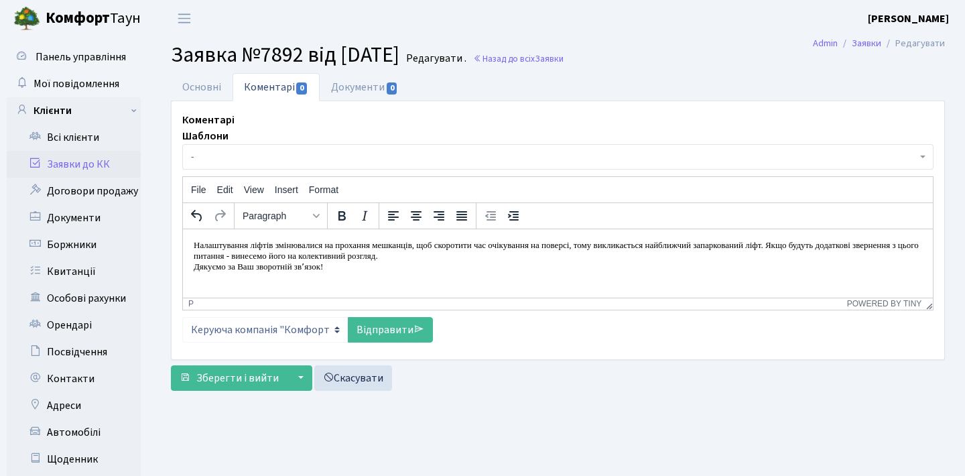
scroll to position [0, 0]
click at [297, 376] on button "▼" at bounding box center [299, 377] width 25 height 25
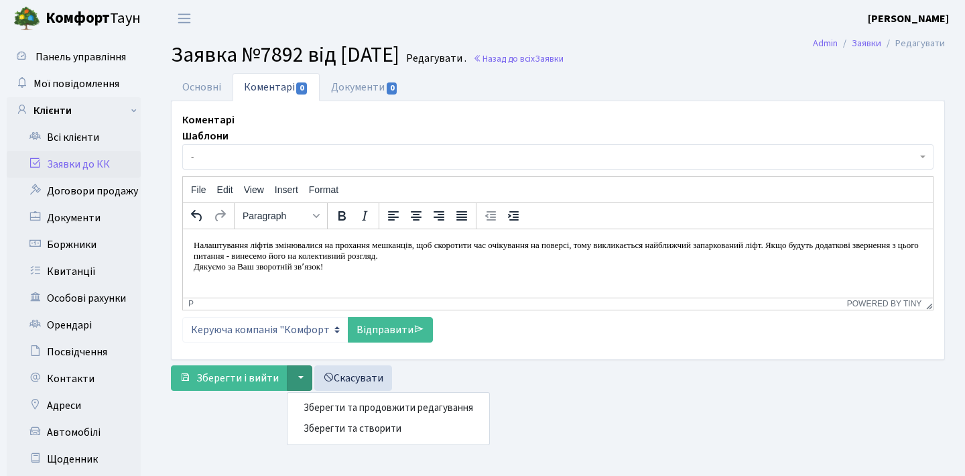
click at [297, 376] on button "▼" at bounding box center [299, 377] width 25 height 25
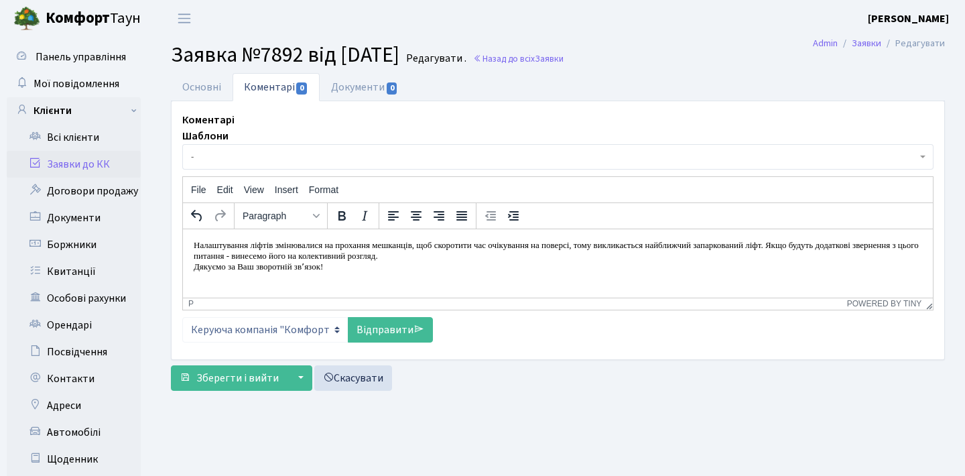
click at [85, 165] on link "Заявки до КК" at bounding box center [74, 164] width 134 height 27
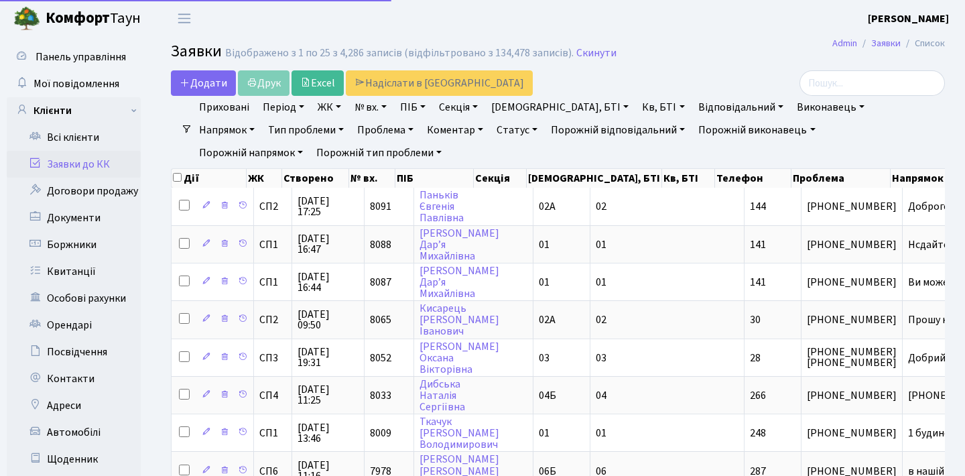
select select "25"
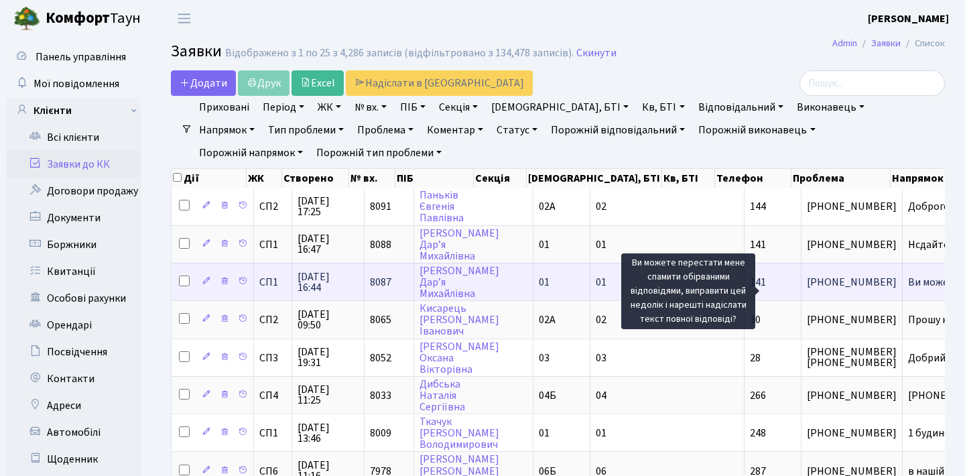
click at [908, 289] on span "Ви можете перес[...]" at bounding box center [955, 282] width 94 height 15
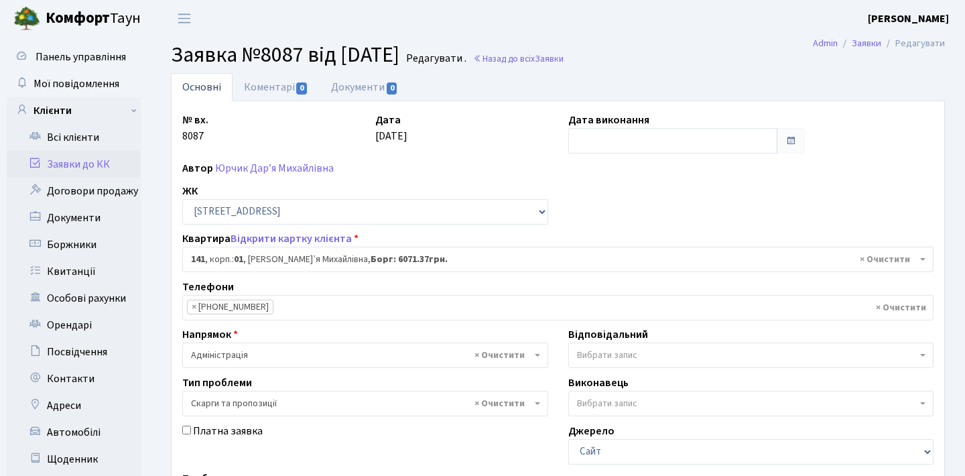
select select "20066"
select select "55"
click at [285, 88] on link "Коментарі 0" at bounding box center [275, 86] width 87 height 27
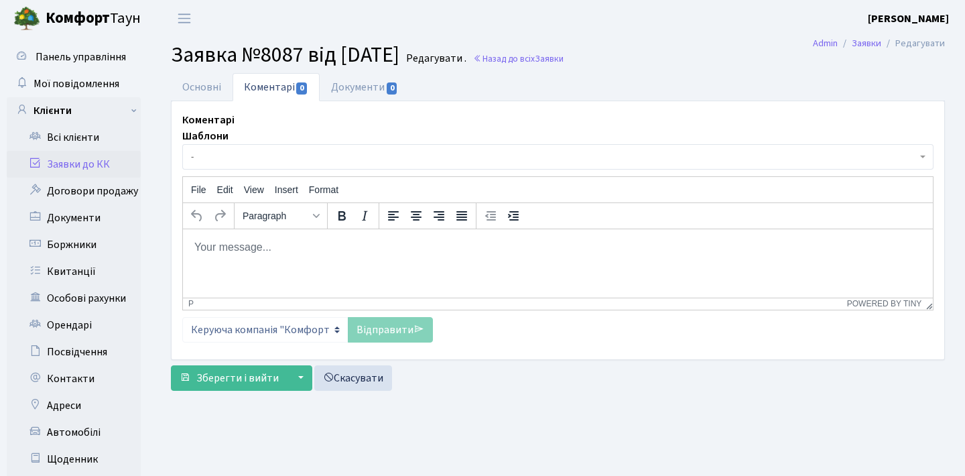
click at [569, 249] on p "Rich Text Area. Press ALT-0 for help." at bounding box center [558, 246] width 728 height 15
paste body "Rich Text Area. Press ALT-0 for help."
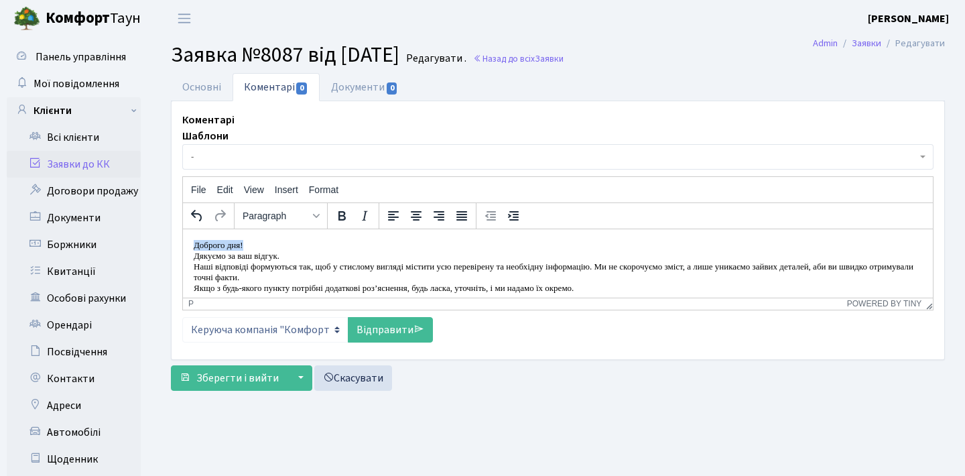
drag, startPoint x: 256, startPoint y: 245, endPoint x: 176, endPoint y: 242, distance: 80.4
click at [183, 242] on html "Доброго дня! Дякуємо за ваш відгук. Наші відповіді формуються так, щоб у стисло…" at bounding box center [558, 265] width 750 height 75
drag, startPoint x: 295, startPoint y: 255, endPoint x: 244, endPoint y: 250, distance: 51.1
click at [244, 250] on p "Дякуємо за ваш відгук." at bounding box center [558, 255] width 728 height 11
click at [899, 264] on p "Наші відповіді формуються так, щоб у стислому вигляді містити усю перевірену та…" at bounding box center [558, 271] width 728 height 21
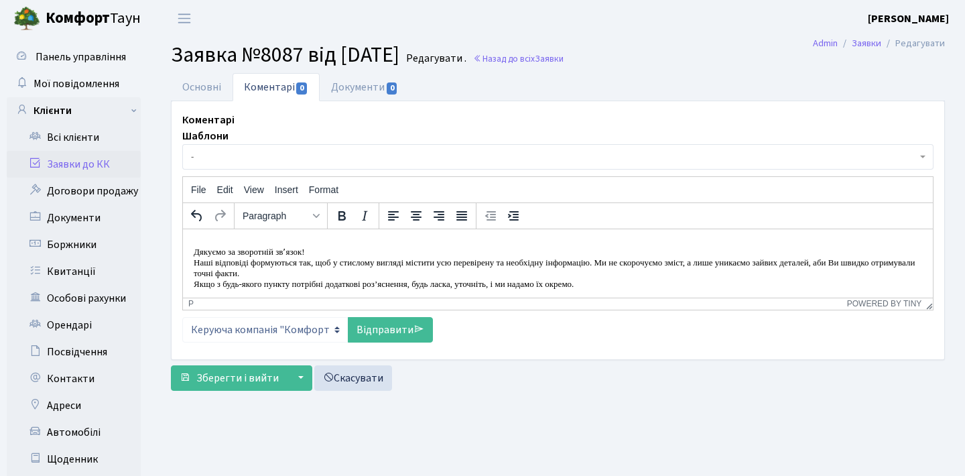
scroll to position [3, 0]
click at [399, 331] on link "Відправити" at bounding box center [390, 329] width 85 height 25
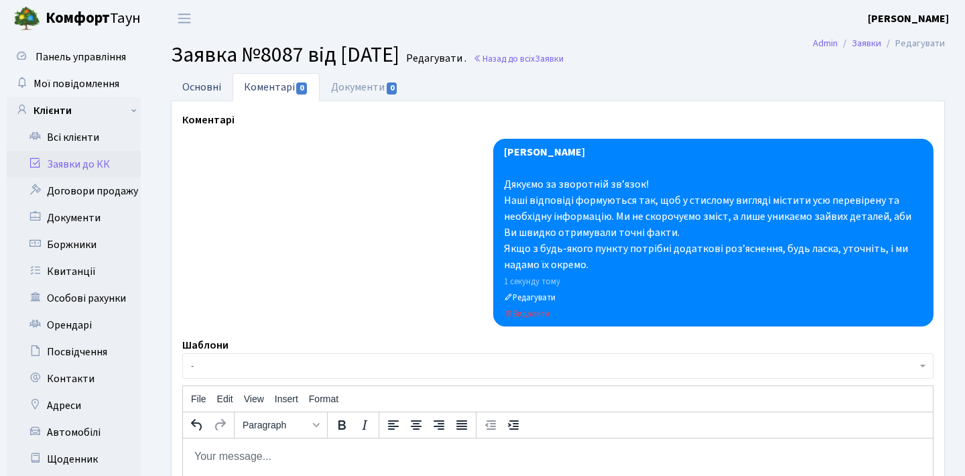
click at [201, 86] on link "Основні" at bounding box center [202, 86] width 62 height 27
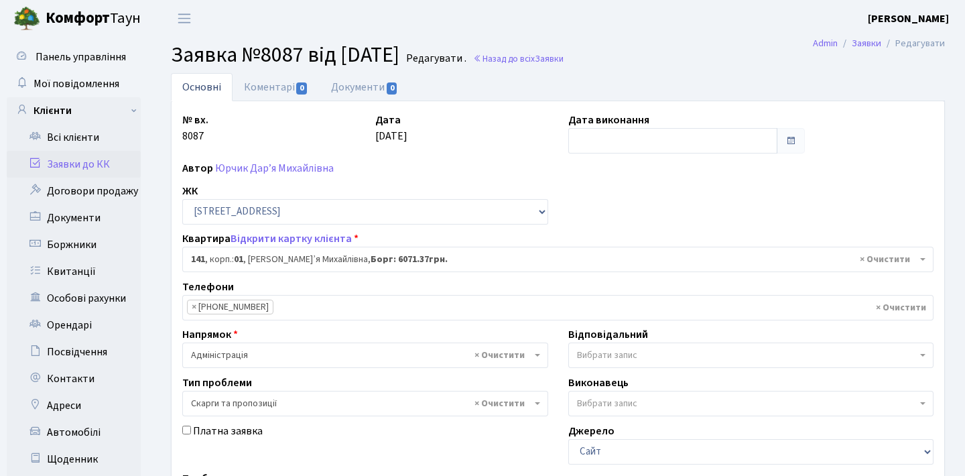
click at [96, 160] on link "Заявки до КК" at bounding box center [74, 164] width 134 height 27
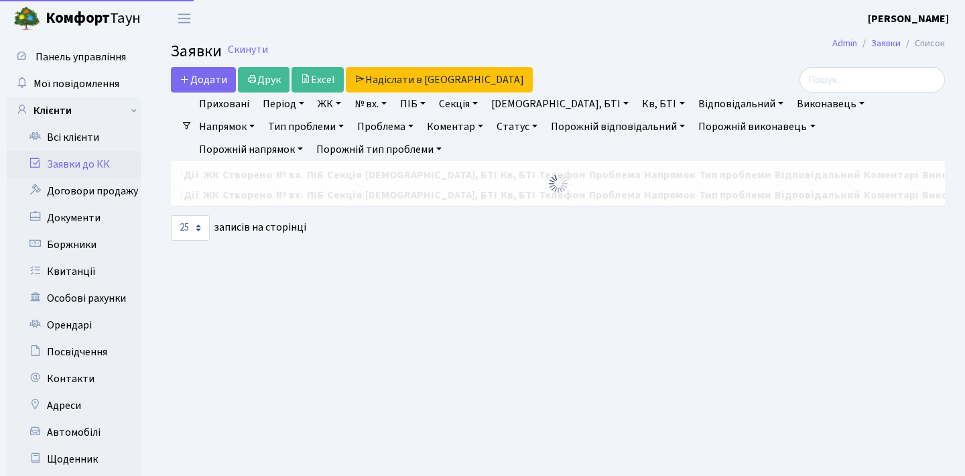
select select "25"
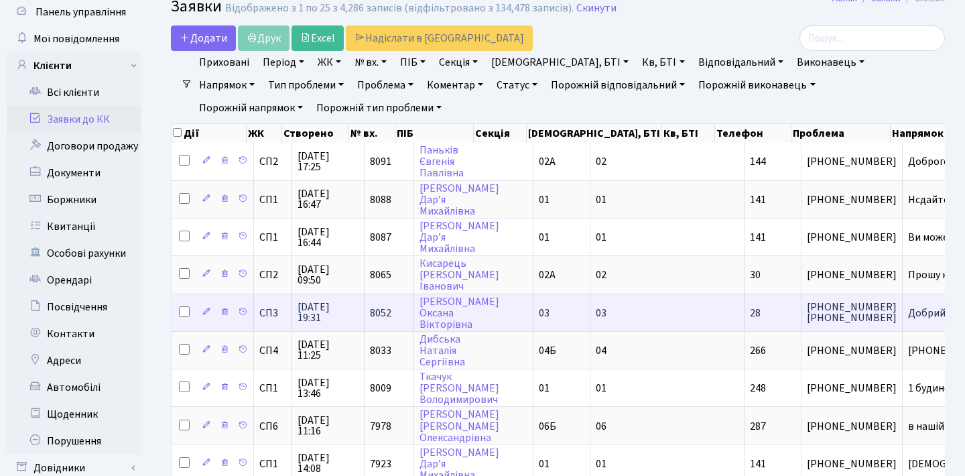
scroll to position [50, 0]
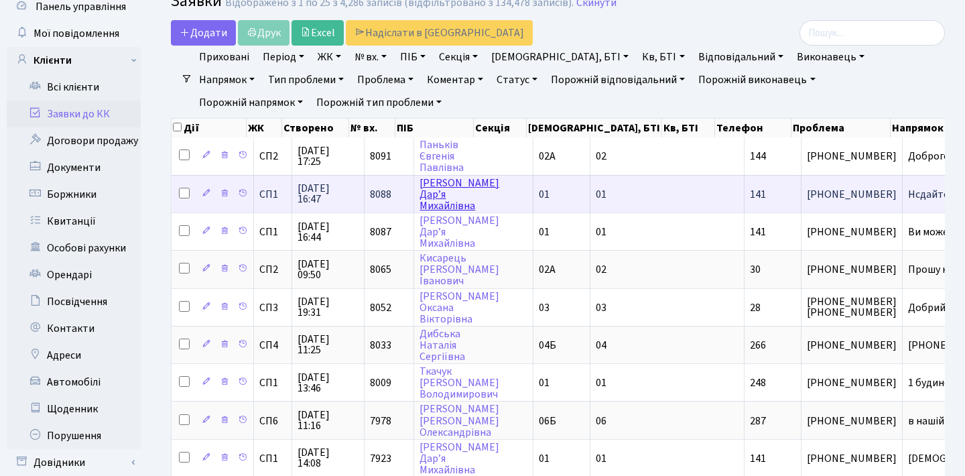
click at [419, 193] on link "Юрчик Дар’я Михайлівна" at bounding box center [459, 195] width 80 height 38
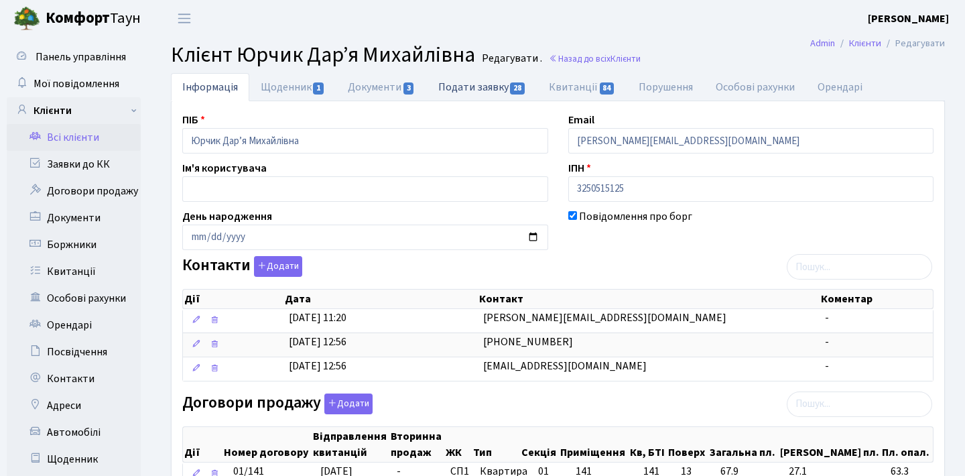
click at [470, 89] on link "Подати заявку 28" at bounding box center [482, 86] width 111 height 27
select select "25"
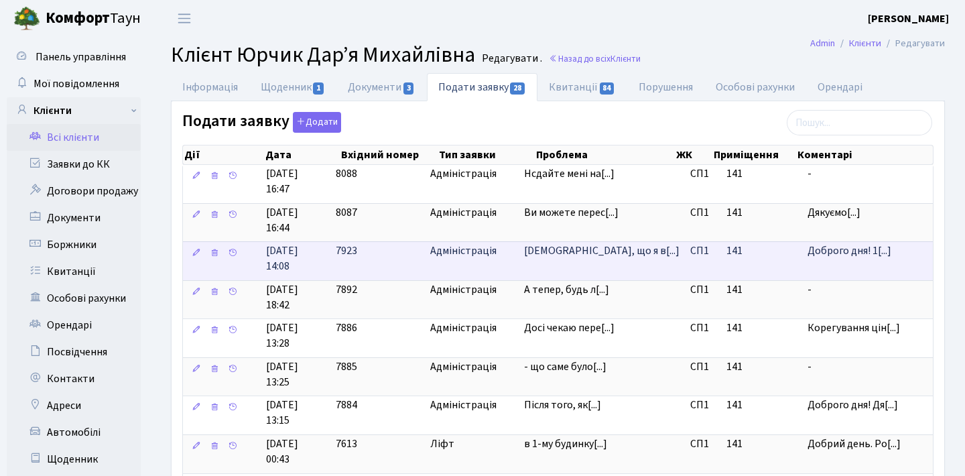
click at [495, 245] on span "Адміністрація" at bounding box center [471, 250] width 83 height 15
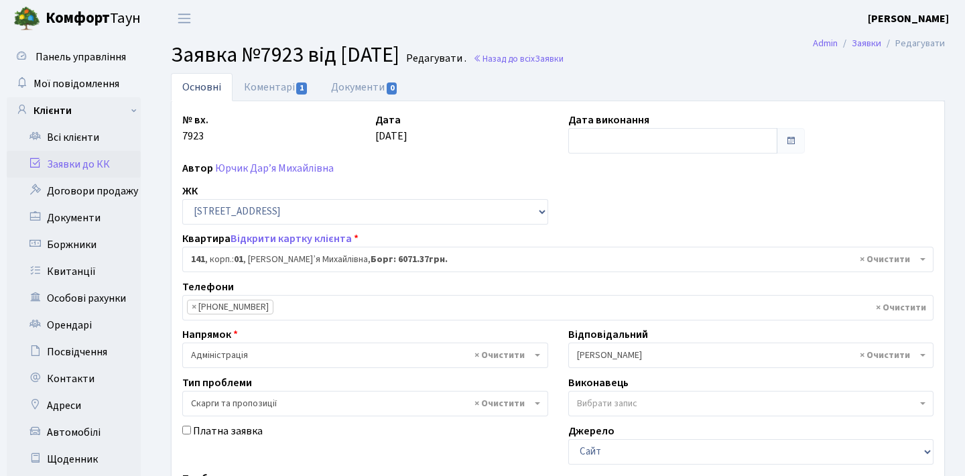
select select "20066"
select select "55"
click at [314, 89] on link "Коментарі 1" at bounding box center [275, 86] width 87 height 27
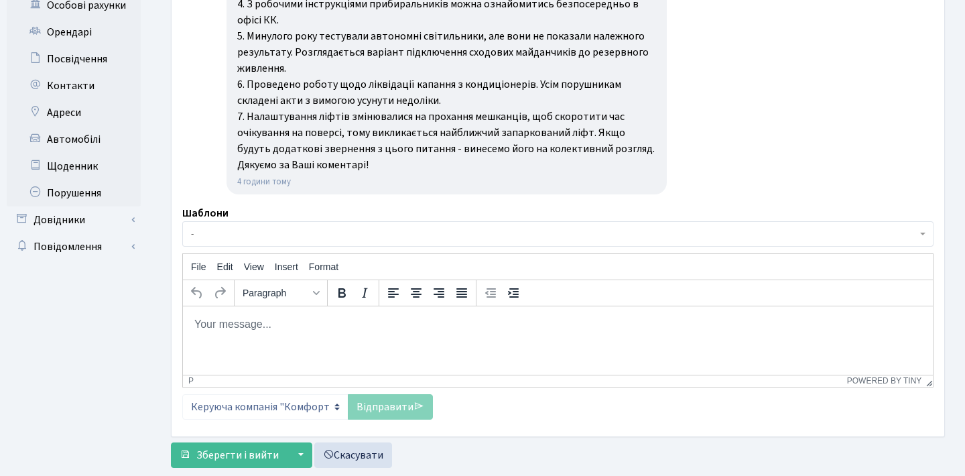
scroll to position [296, 0]
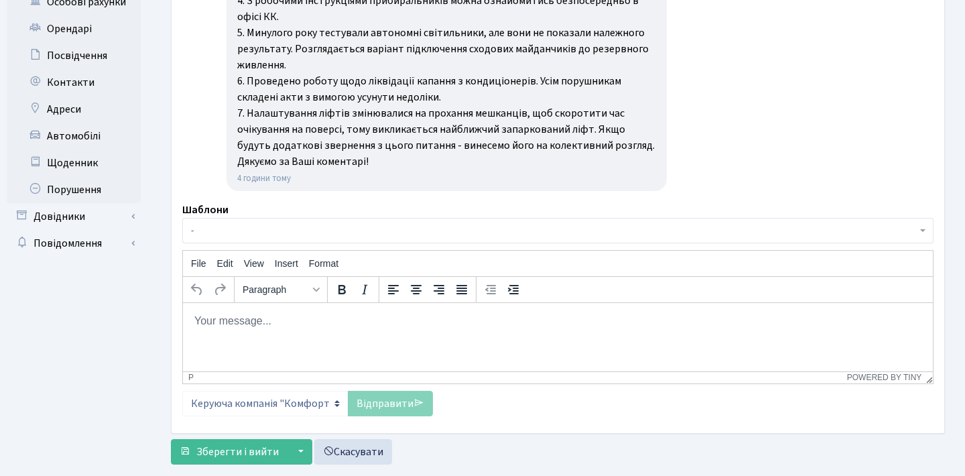
drag, startPoint x: 378, startPoint y: 159, endPoint x: 241, endPoint y: 109, distance: 145.4
click at [241, 109] on div "Доброго дня! 1. Корегування ціни послуги управління здійснюється згідно п. 5 пр…" at bounding box center [446, 17] width 419 height 306
copy div ". Налаштування ліфтів змінювалися на прохання мешканців, щоб скоротити час очік…"
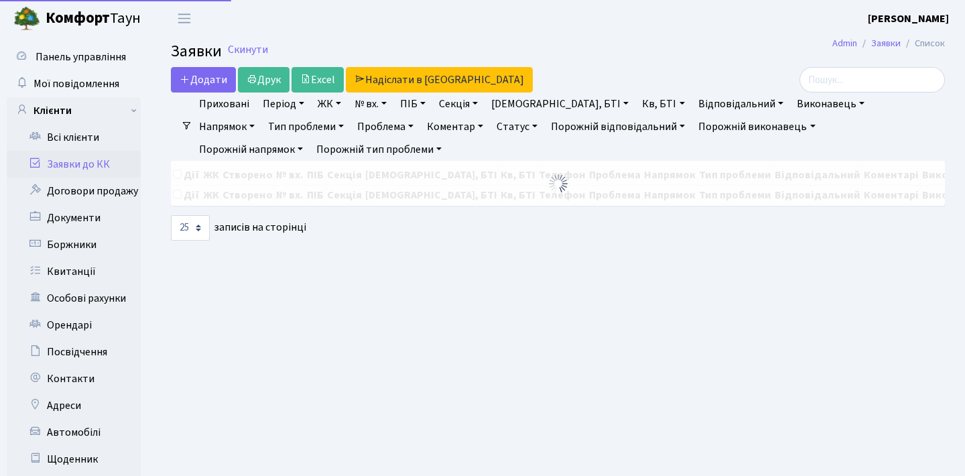
select select "25"
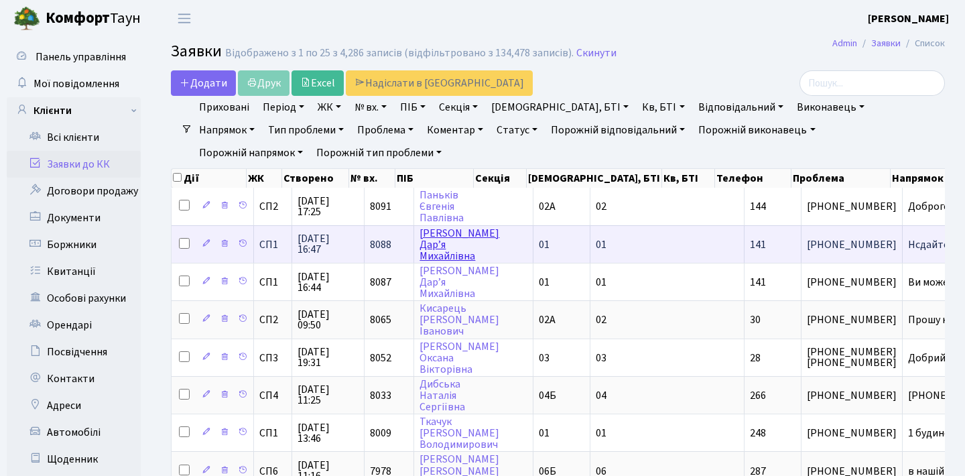
click at [434, 262] on link "Юрчик Дар’я Михайлівна" at bounding box center [459, 245] width 80 height 38
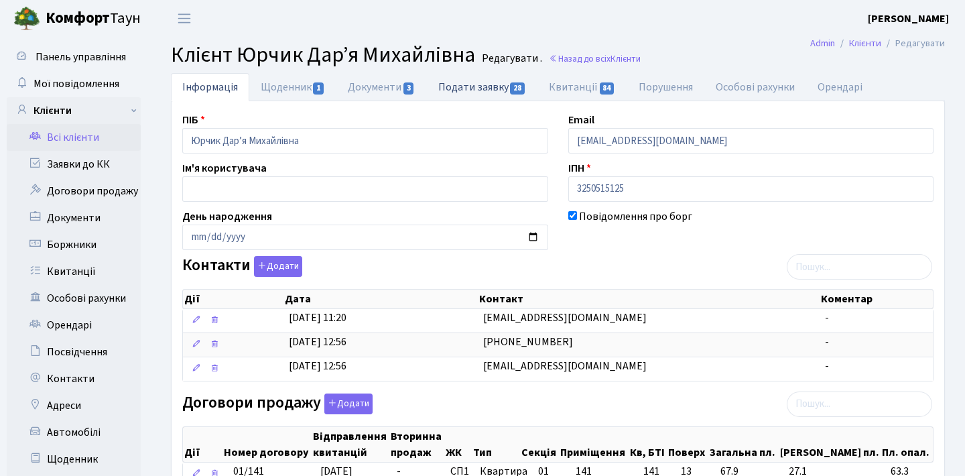
click at [476, 88] on link "Подати заявку 28" at bounding box center [482, 86] width 111 height 27
select select "25"
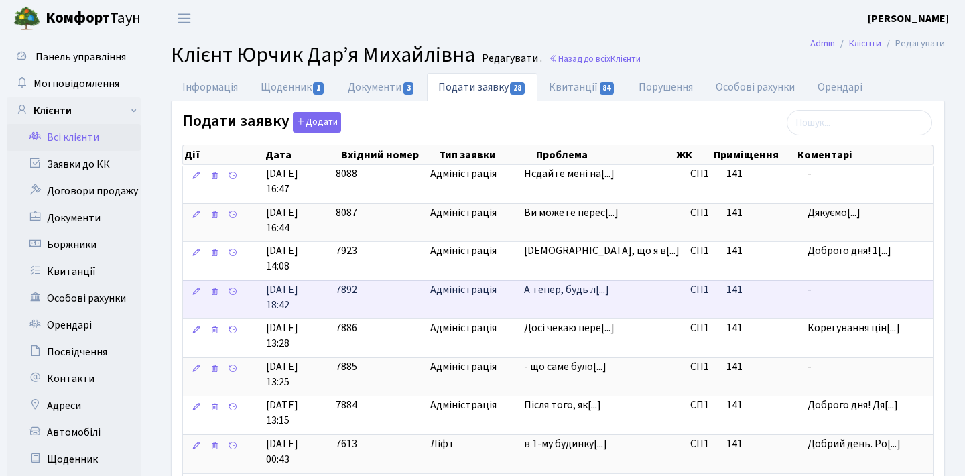
click at [575, 293] on td "А тепер, будь л[...]" at bounding box center [602, 299] width 166 height 39
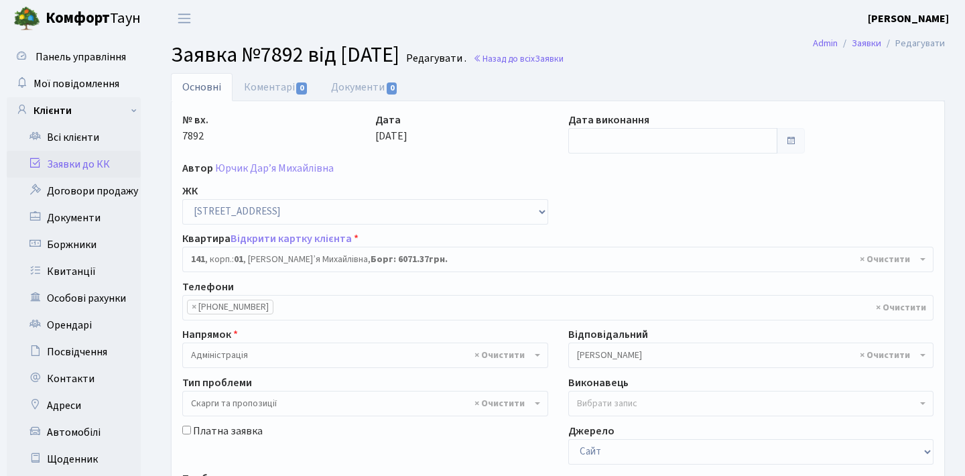
select select "20066"
select select "55"
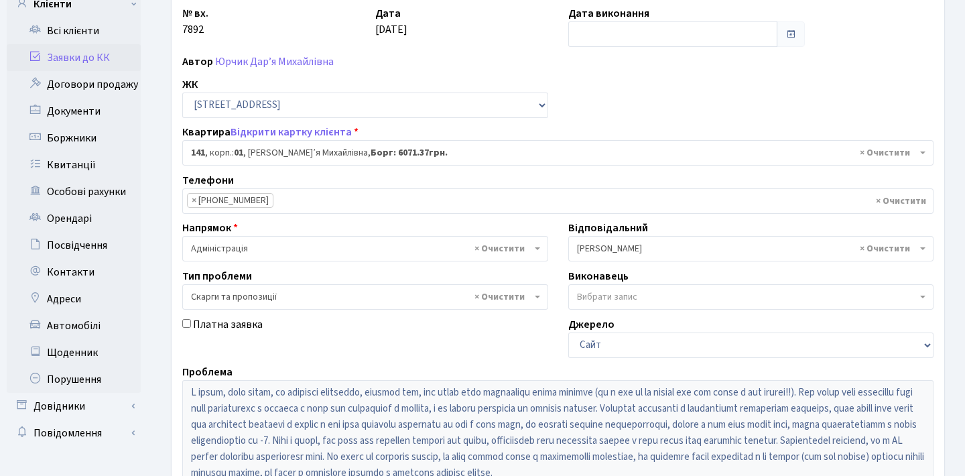
scroll to position [73, 0]
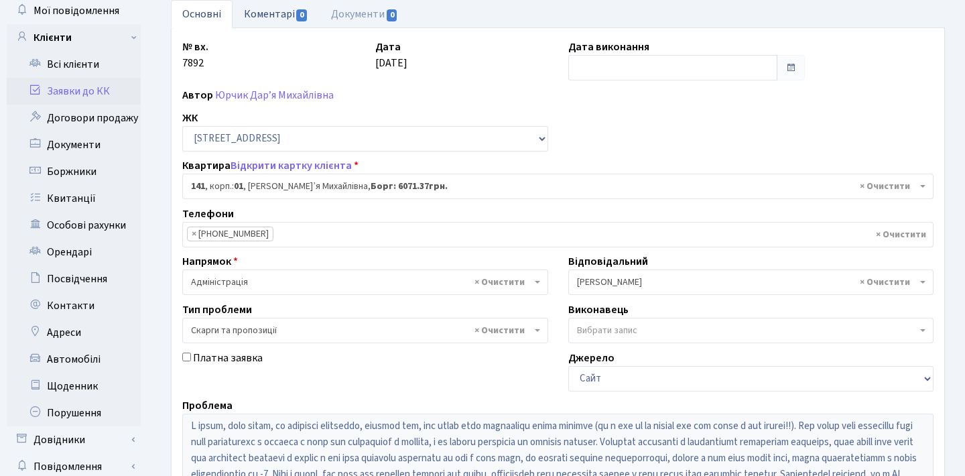
click at [289, 19] on link "Коментарі 0" at bounding box center [275, 13] width 87 height 27
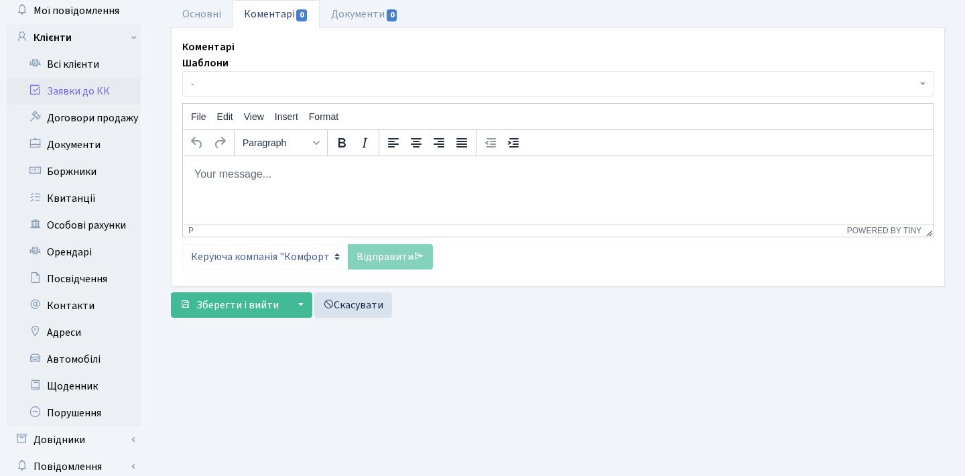
click at [307, 174] on p "Rich Text Area. Press ALT-0 for help." at bounding box center [558, 173] width 728 height 15
paste body "Rich Text Area. Press ALT-0 for help."
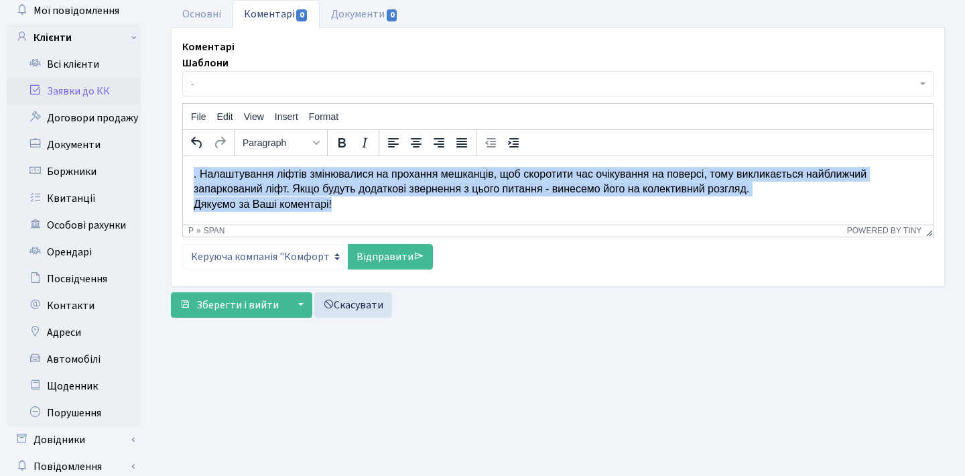
drag, startPoint x: 350, startPoint y: 198, endPoint x: 111, endPoint y: 130, distance: 249.4
click at [183, 155] on html ". Налаштування ліфтів змінювалися на прохання мешканців, щоб скоротити час очік…" at bounding box center [558, 188] width 750 height 66
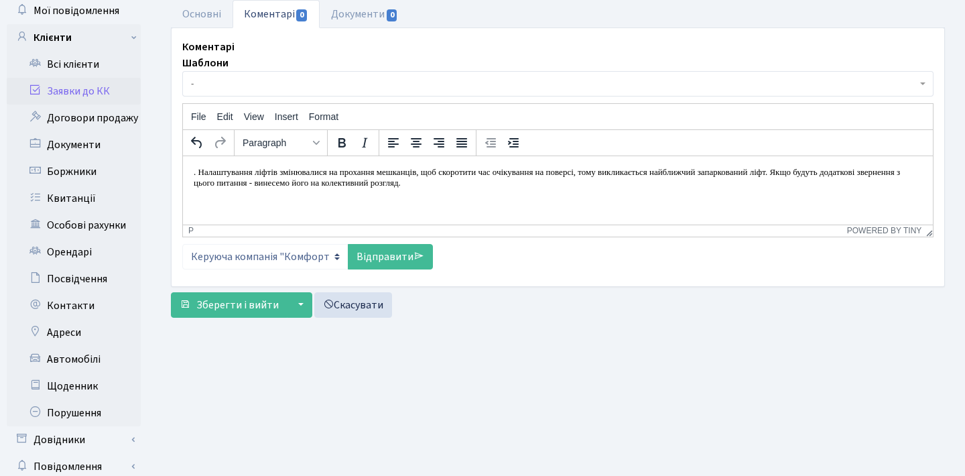
click at [198, 172] on p ". Налаштування ліфтів змінювалися на прохання мешканців, щоб скоротити час очік…" at bounding box center [558, 176] width 728 height 21
click at [528, 180] on p "Налаштування ліфтів змінювалися на прохання мешканців, щоб скоротити час очікув…" at bounding box center [558, 176] width 728 height 21
click at [534, 189] on body "Налаштування ліфтів змінювалися на прохання мешканців, щоб скоротити час очікув…" at bounding box center [558, 189] width 728 height 47
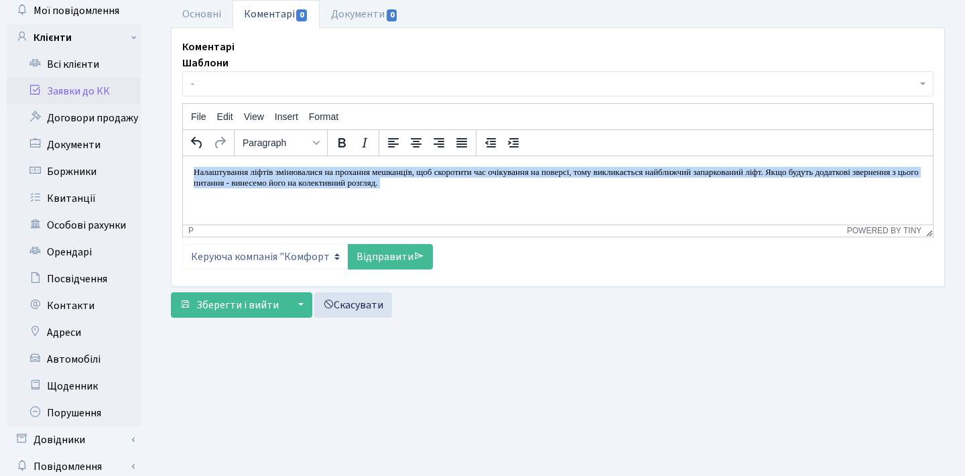
drag, startPoint x: 534, startPoint y: 189, endPoint x: 197, endPoint y: 161, distance: 338.2
click at [197, 161] on html "Налаштування ліфтів змінювалися на прохання мешканців, щоб скоротити час очікув…" at bounding box center [558, 189] width 750 height 68
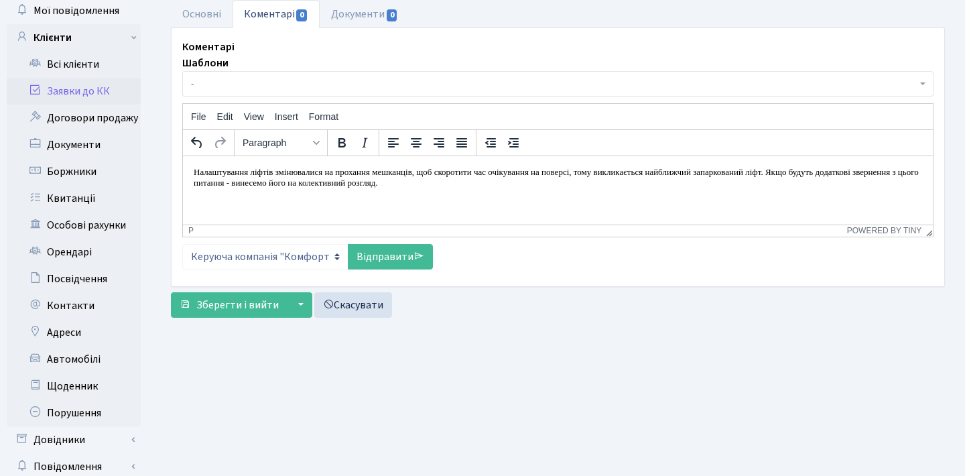
scroll to position [3, 0]
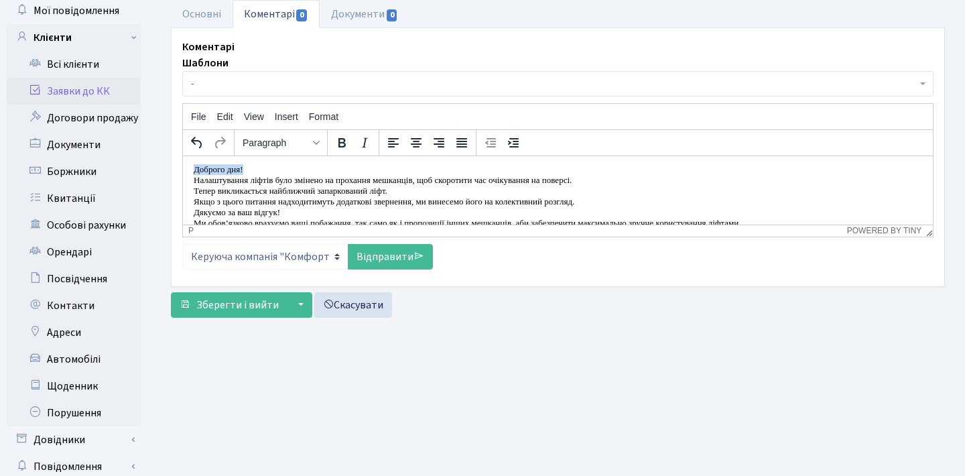
drag, startPoint x: 265, startPoint y: 167, endPoint x: 155, endPoint y: 161, distance: 110.7
click at [183, 161] on html "Доброго дня! Налаштування ліфтів було змінено на прохання мешканців, щоб скорот…" at bounding box center [558, 196] width 750 height 86
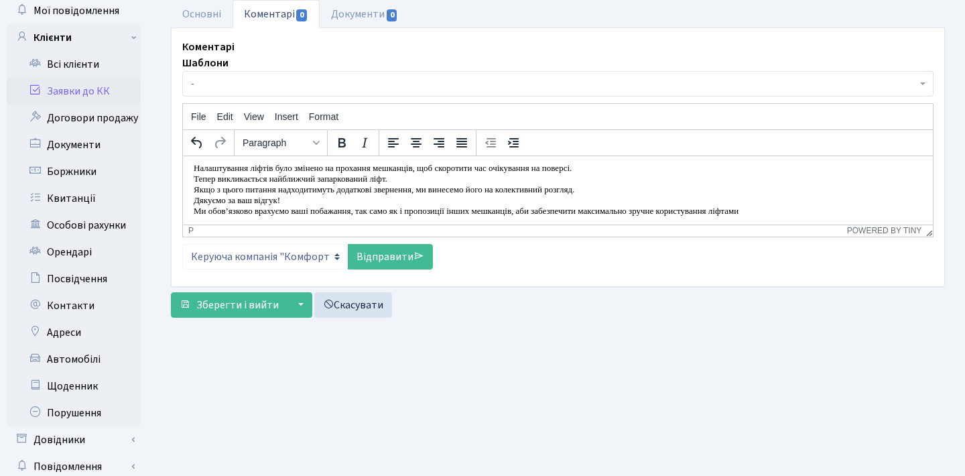
scroll to position [13, 0]
click at [248, 196] on p "Дякуємо за ваш відгук!" at bounding box center [558, 201] width 728 height 11
click at [307, 206] on p "Ми обов’язково врахуємо ваші побажання, так само як і пропозиції інших мешканці…" at bounding box center [558, 211] width 728 height 11
click at [805, 210] on p "Ми обов’язково врахуємо Ваші побажання, так само як і пропозиції інших мешканці…" at bounding box center [558, 211] width 728 height 11
click at [371, 261] on link "Відправити" at bounding box center [390, 256] width 85 height 25
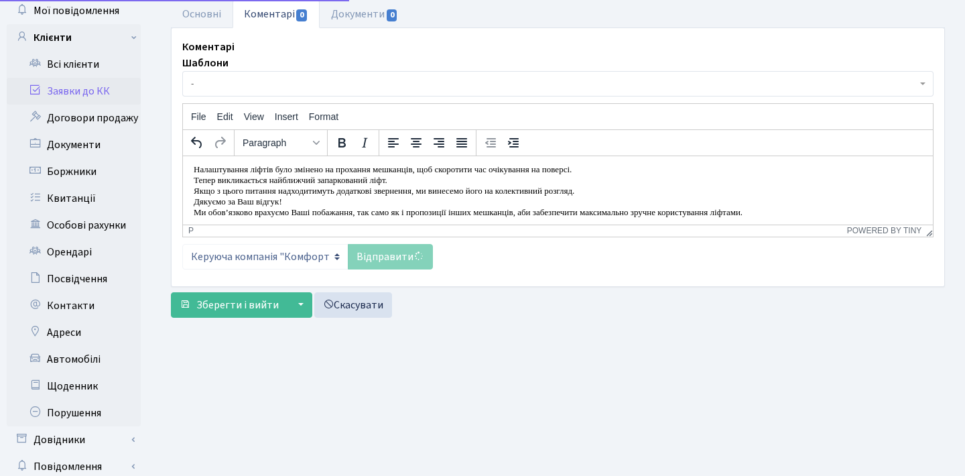
scroll to position [0, 0]
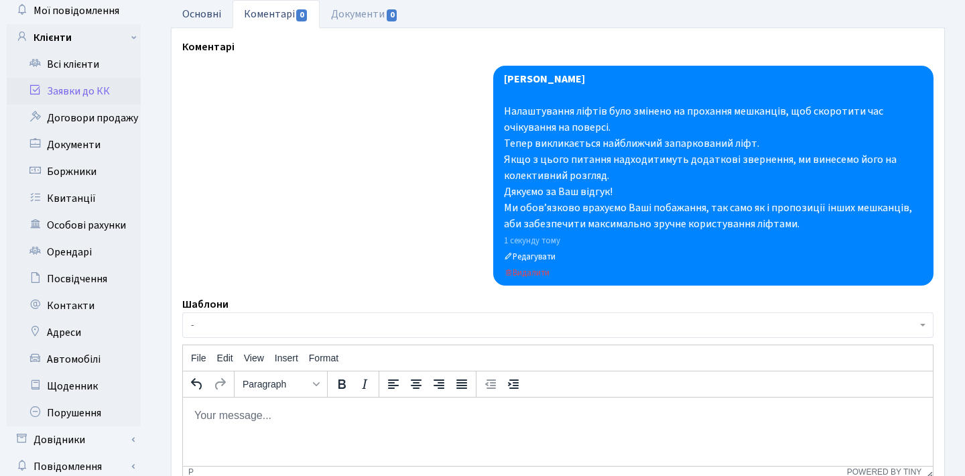
click at [204, 13] on link "Основні" at bounding box center [202, 13] width 62 height 27
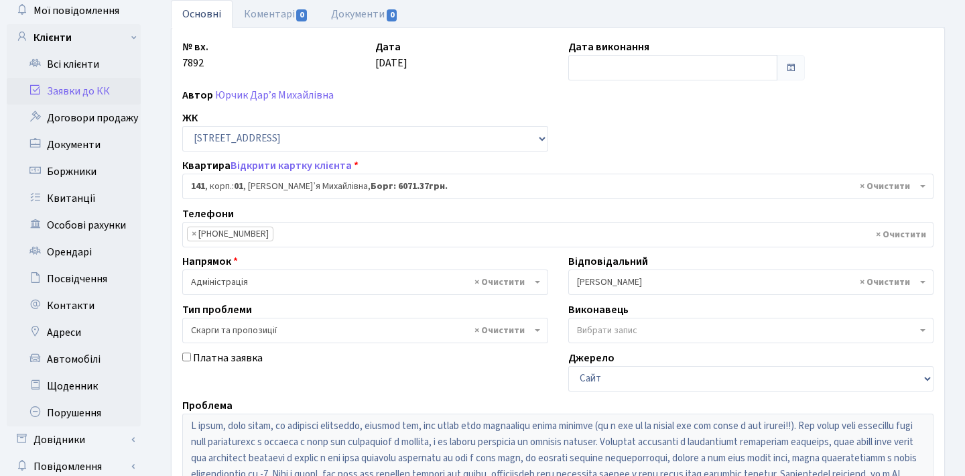
click at [793, 68] on span at bounding box center [790, 67] width 11 height 11
click at [744, 68] on input "text" at bounding box center [673, 67] width 210 height 25
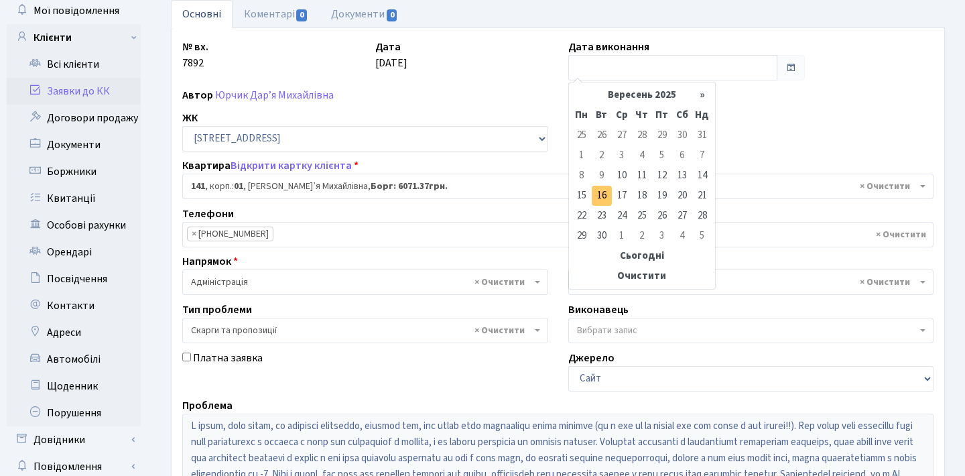
click at [602, 196] on td "16" at bounding box center [602, 196] width 20 height 20
type input "[DATE]"
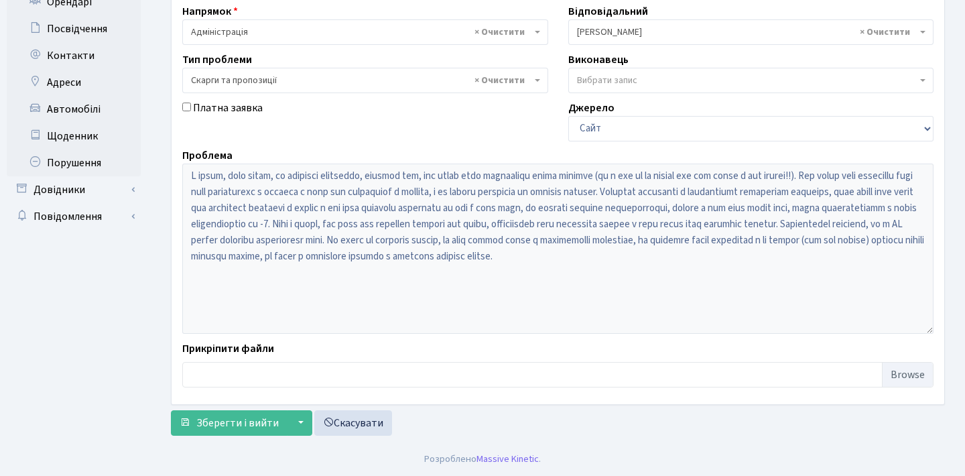
scroll to position [323, 0]
click at [297, 425] on button "▼" at bounding box center [299, 422] width 25 height 25
click at [257, 423] on span "Зберегти і вийти" at bounding box center [237, 422] width 82 height 15
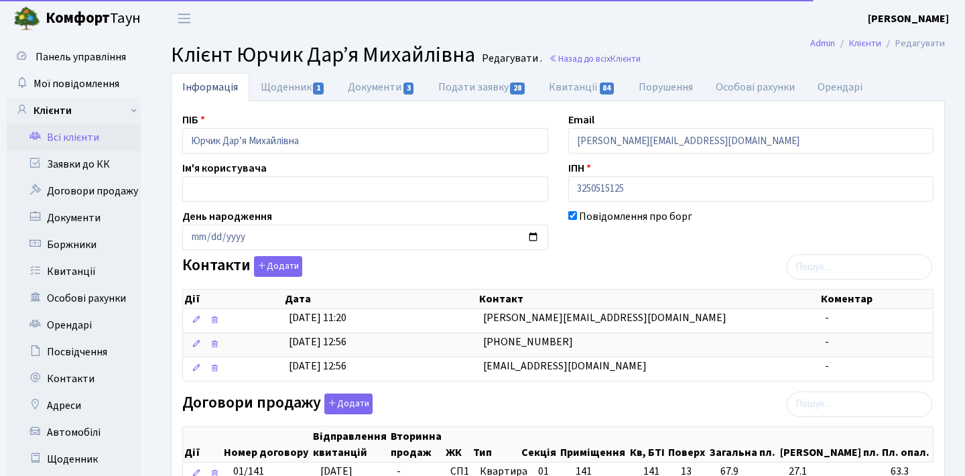
click at [100, 141] on link "Всі клієнти" at bounding box center [74, 137] width 134 height 27
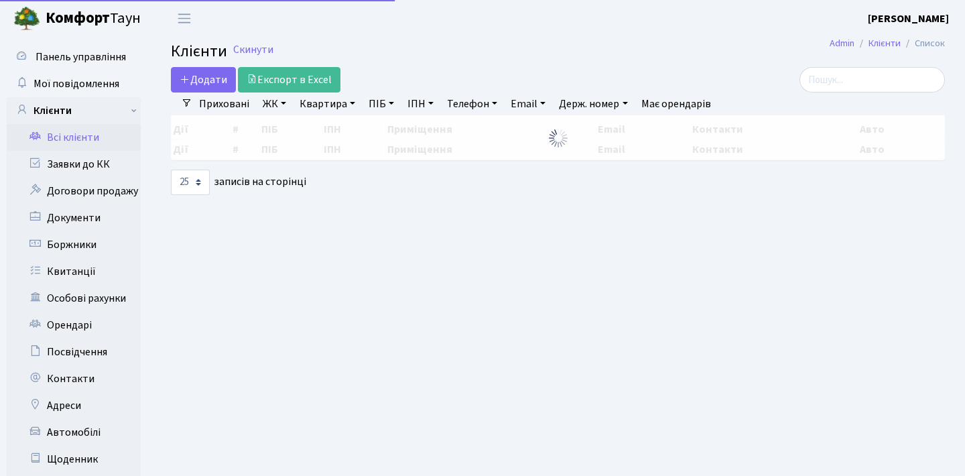
select select "25"
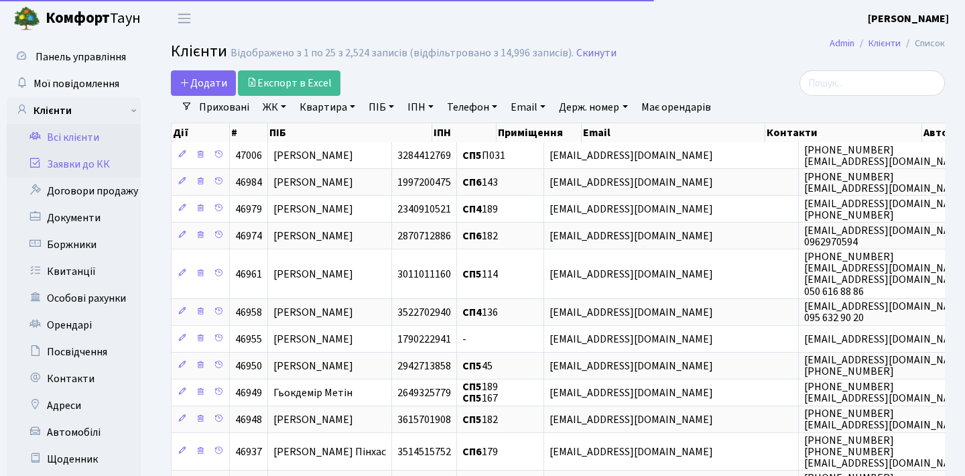
click at [94, 166] on link "Заявки до КК" at bounding box center [74, 164] width 134 height 27
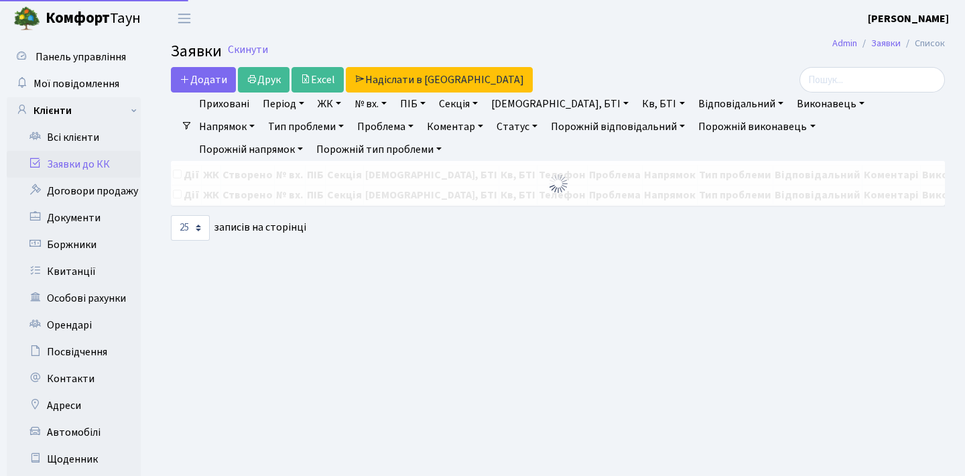
select select "25"
